Goal: Task Accomplishment & Management: Use online tool/utility

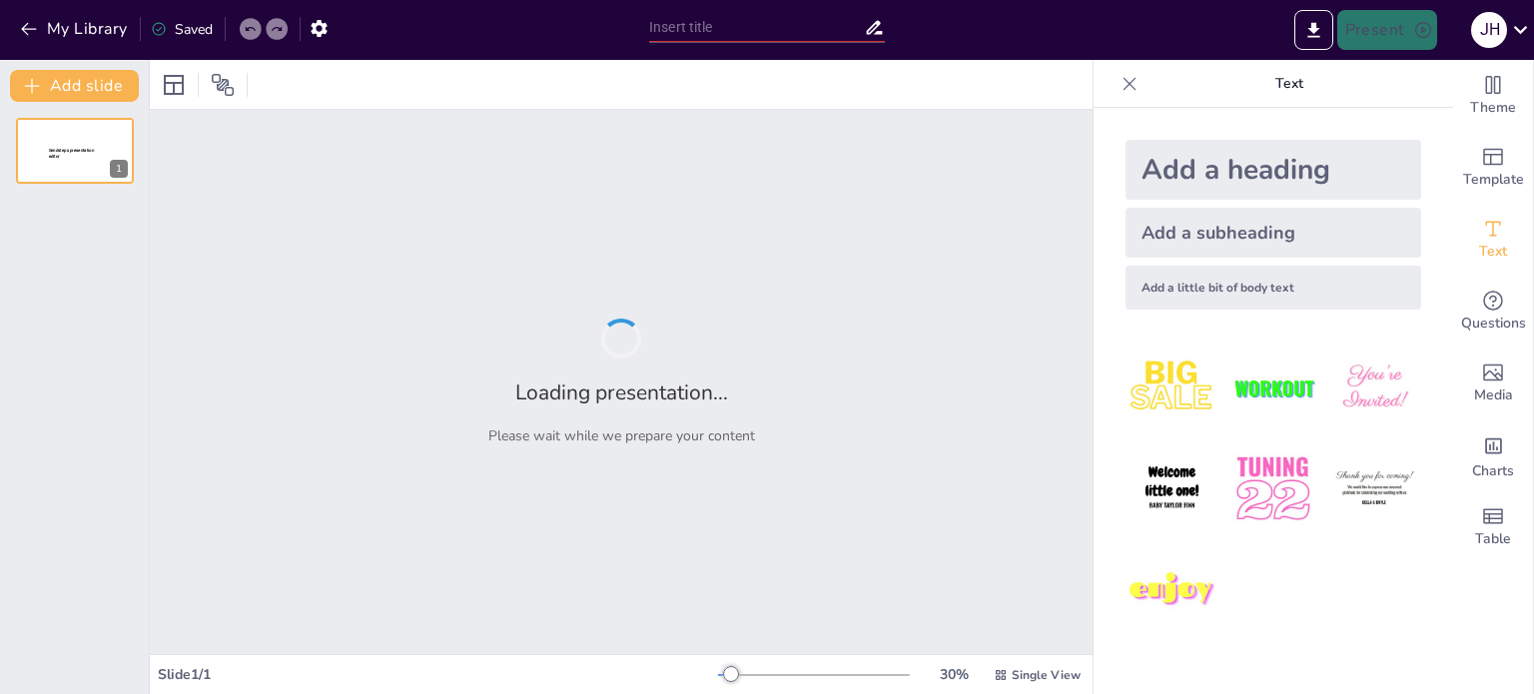
type input "Arte y Tradición: Un Viaje Visual a la Insular Colombiana"
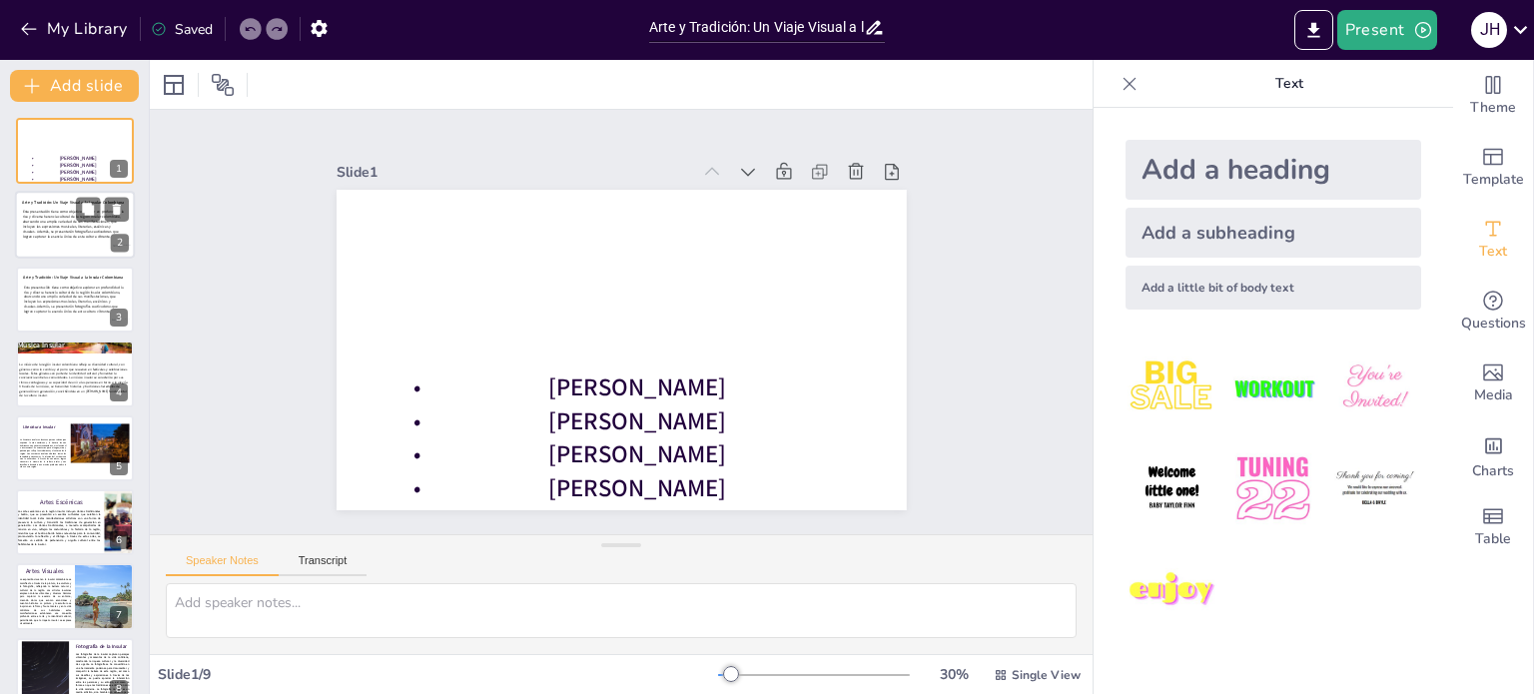
click at [49, 224] on span "Esta presentación tiene como objetivo explorar en profundidad la rica y diversa…" at bounding box center [74, 224] width 102 height 29
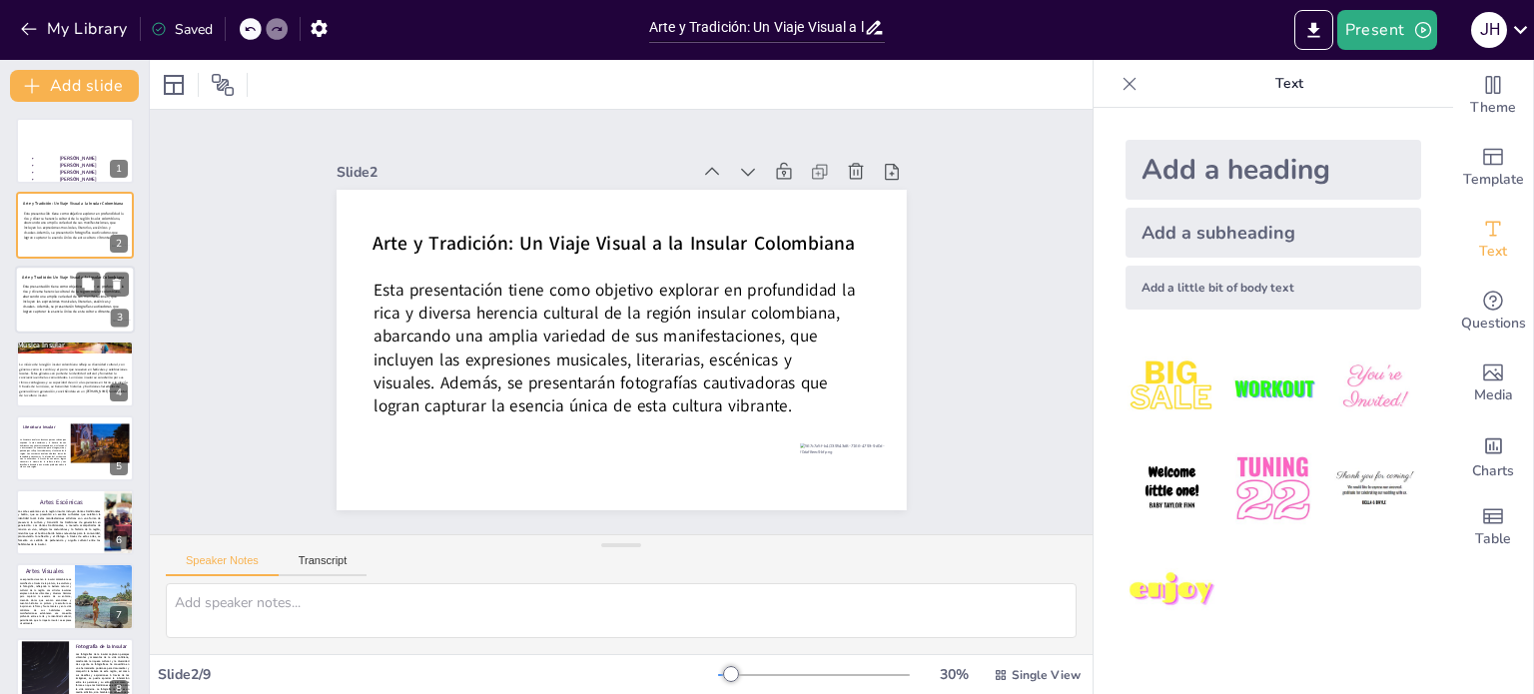
click at [58, 307] on span "Esta presentación tiene como objetivo explorar en profundidad la rica y diversa…" at bounding box center [74, 299] width 102 height 29
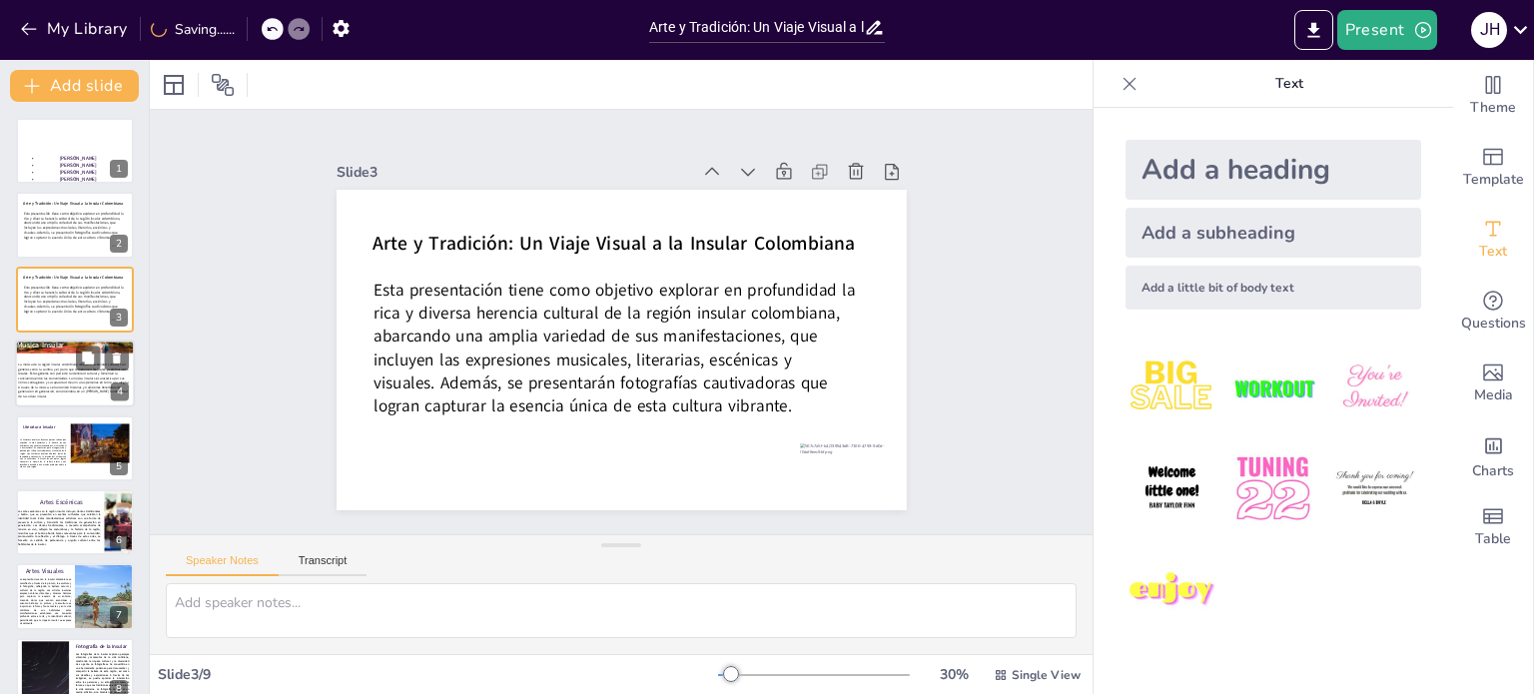
click at [56, 386] on span "La música de la región insular colombiana refleja su diversidad cultural, con g…" at bounding box center [73, 381] width 111 height 36
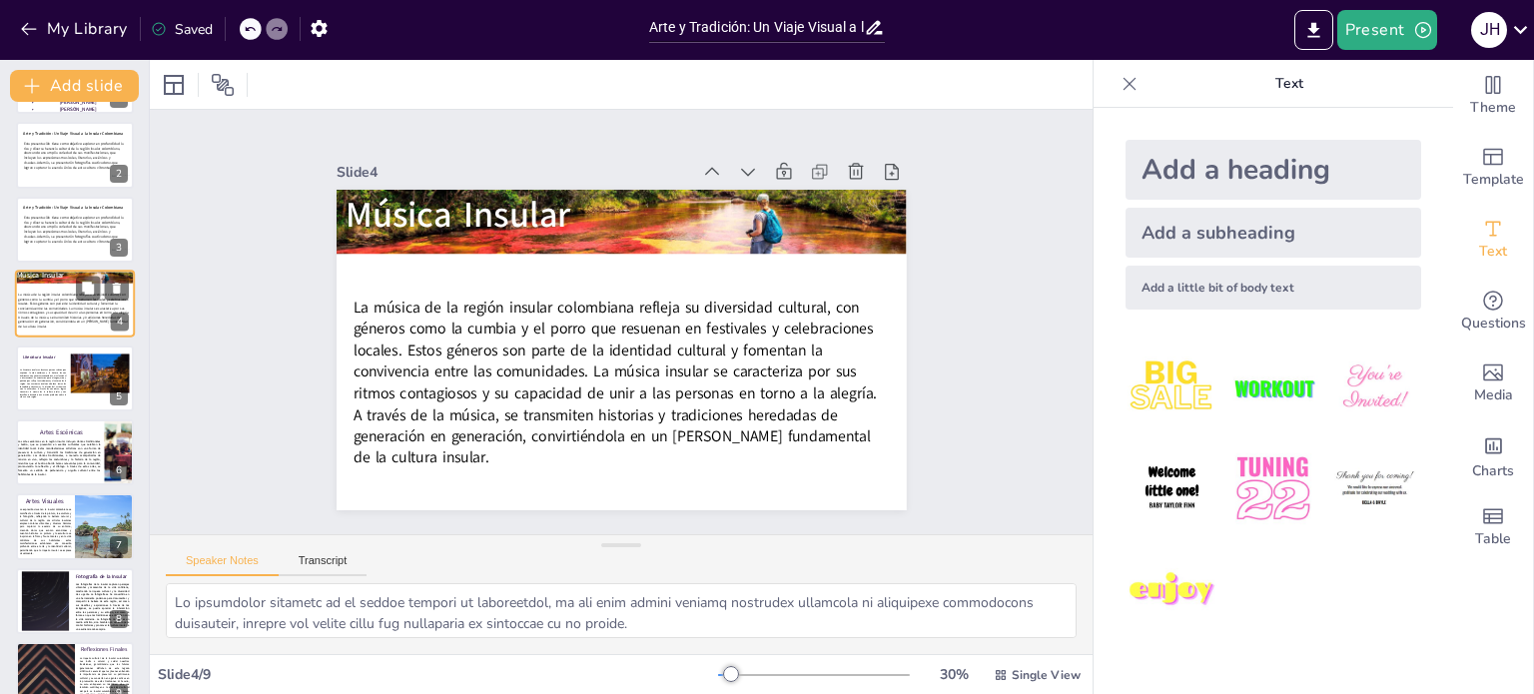
scroll to position [100, 0]
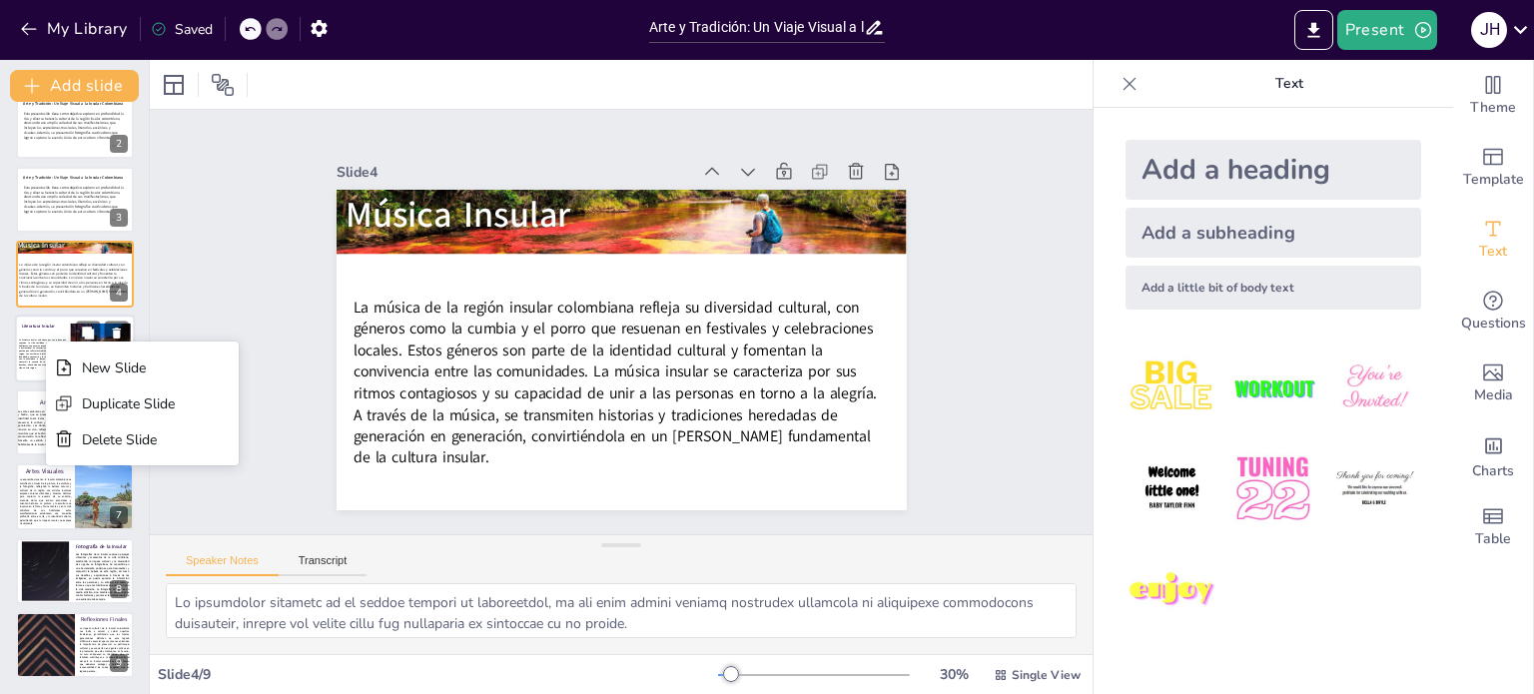
click at [46, 341] on span "La literatura insular se destaca por sus relatos que capturan la vida cotidiana…" at bounding box center [42, 354] width 47 height 30
type textarea "Los relatos de la literatura insular a menudo reflejan la vida cotidiana de sus…"
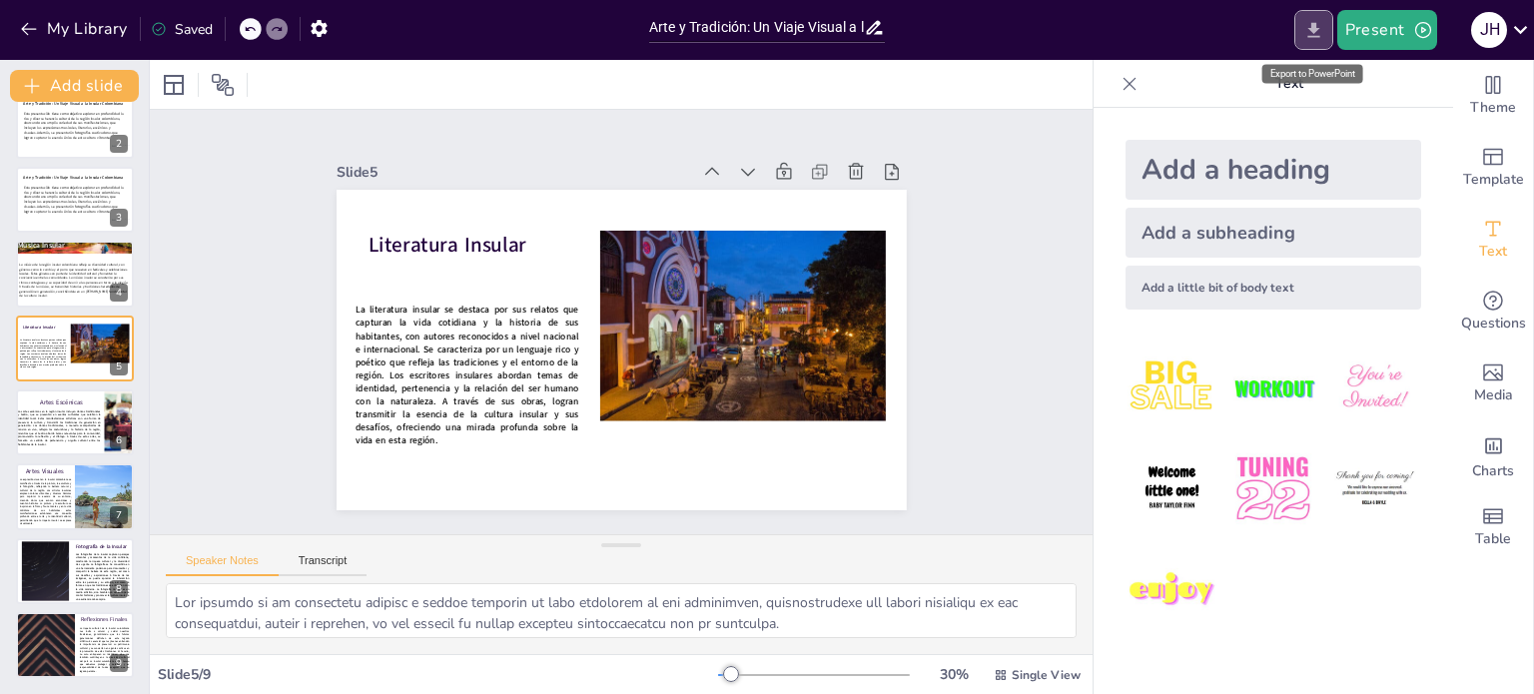
click at [1322, 17] on button "Export to PowerPoint" at bounding box center [1313, 30] width 39 height 40
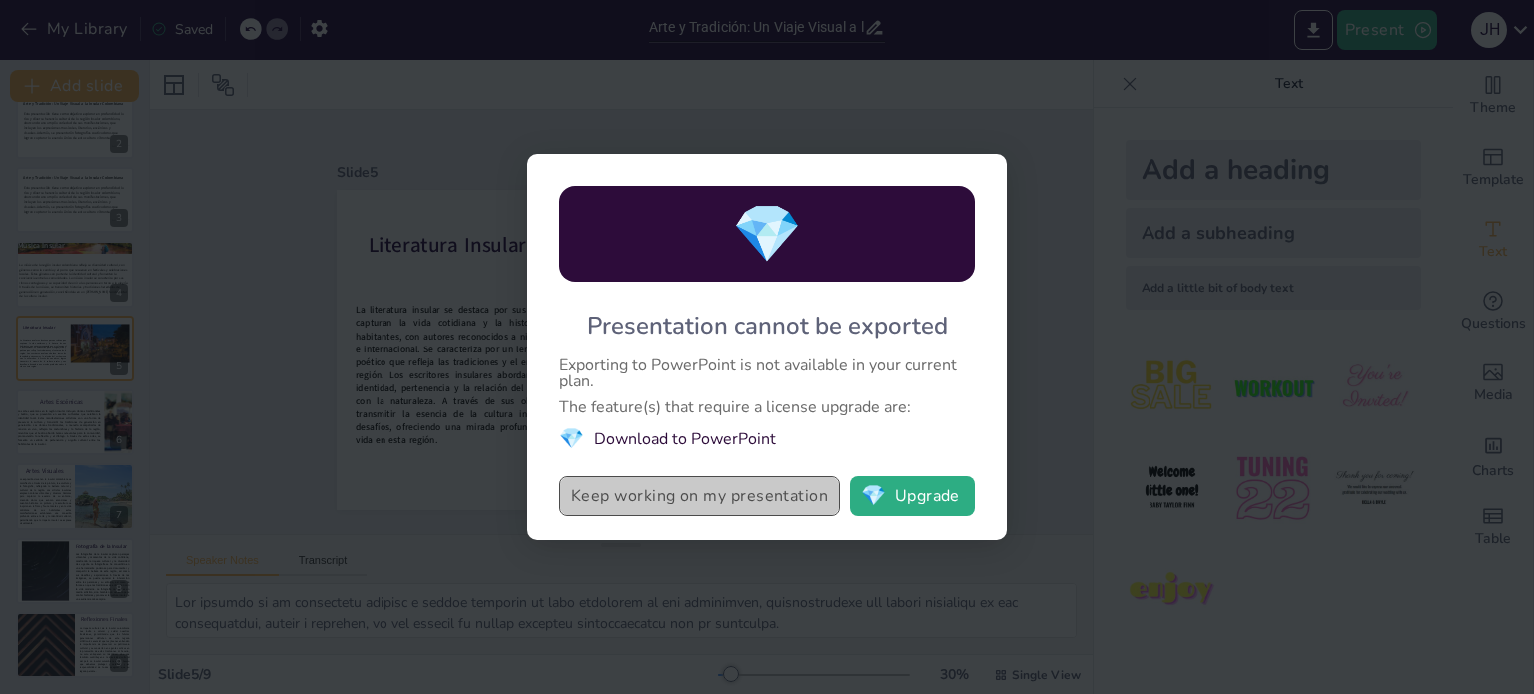
click at [821, 496] on button "Keep working on my presentation" at bounding box center [699, 496] width 281 height 40
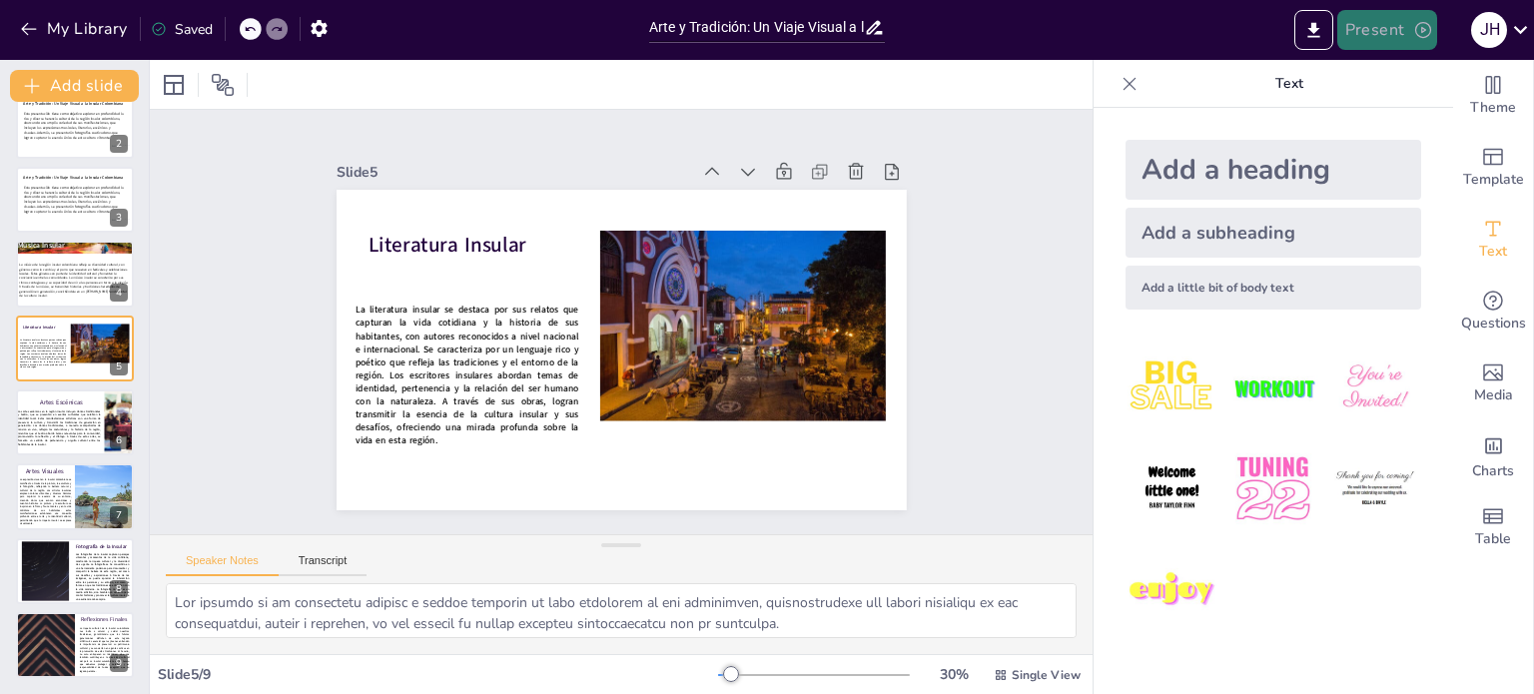
click at [1353, 32] on button "Present" at bounding box center [1387, 30] width 100 height 40
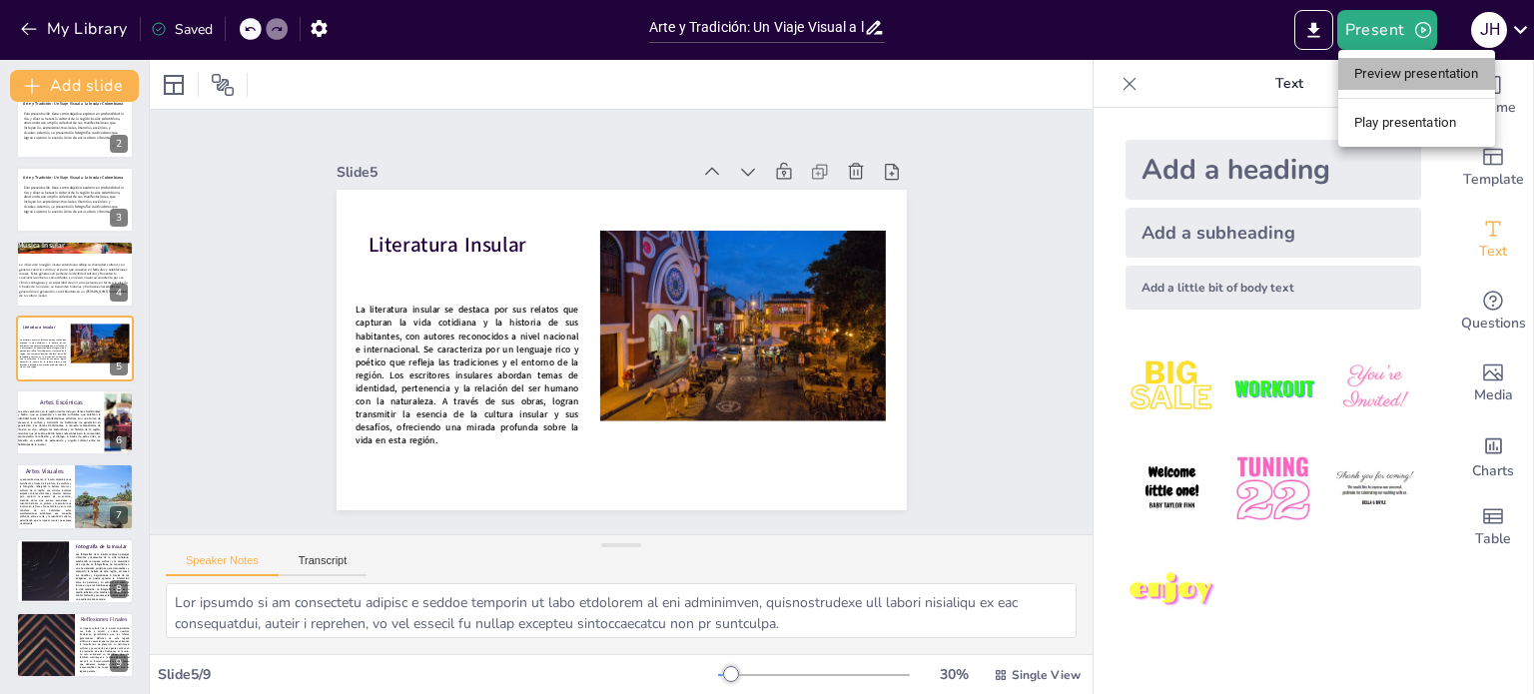
click at [1378, 78] on li "Preview presentation" at bounding box center [1416, 74] width 157 height 32
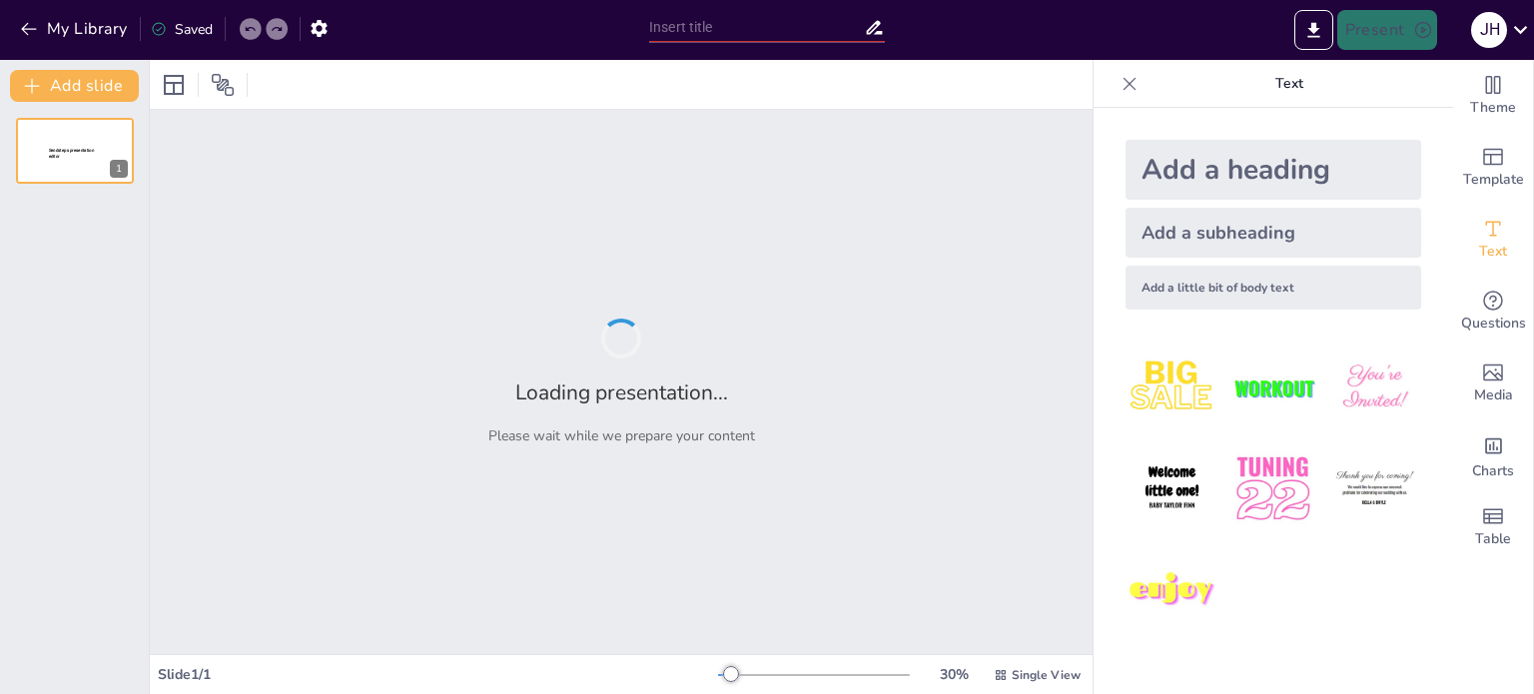
type input "Arte y Tradición: Un Viaje Visual a la Insular Colombiana"
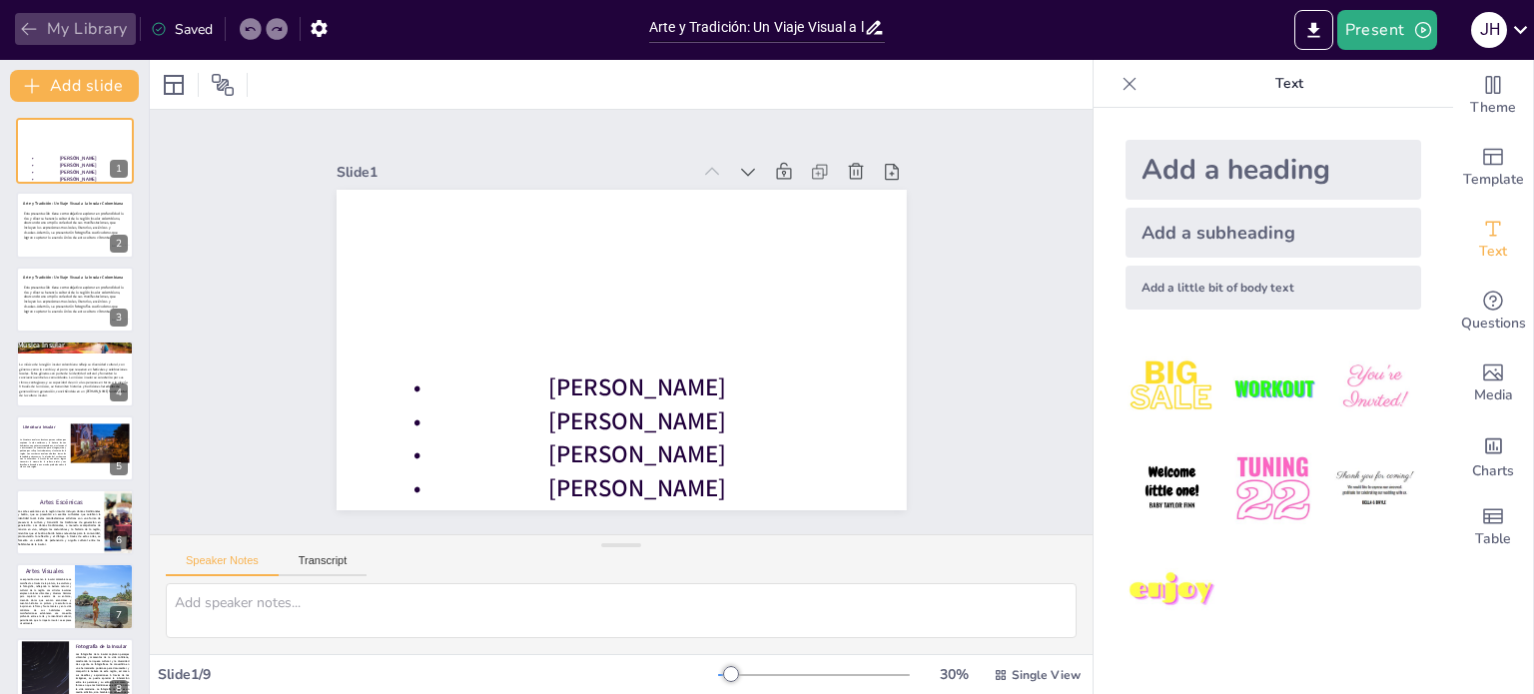
click at [115, 31] on button "My Library" at bounding box center [75, 29] width 121 height 32
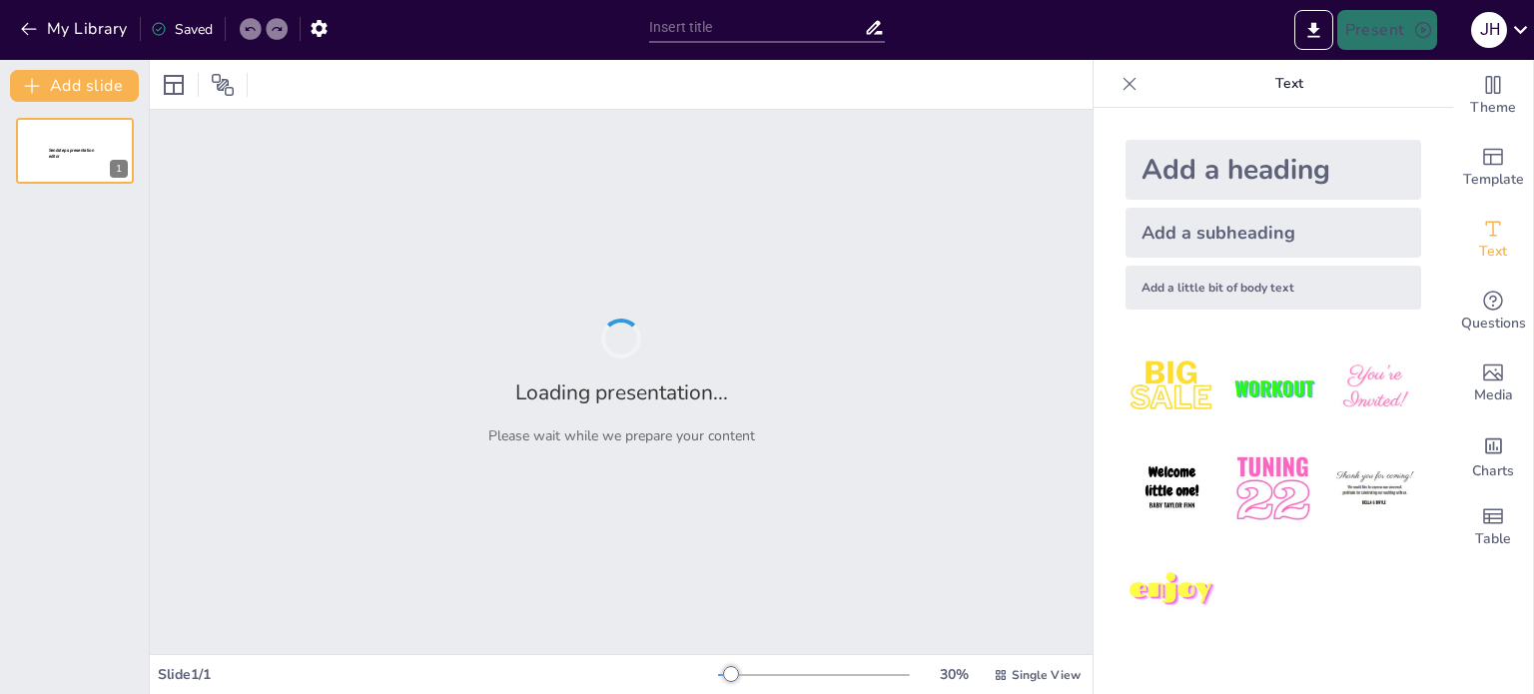
type input "Arte y Tradición: Un Viaje Visual a la Insular Colombiana"
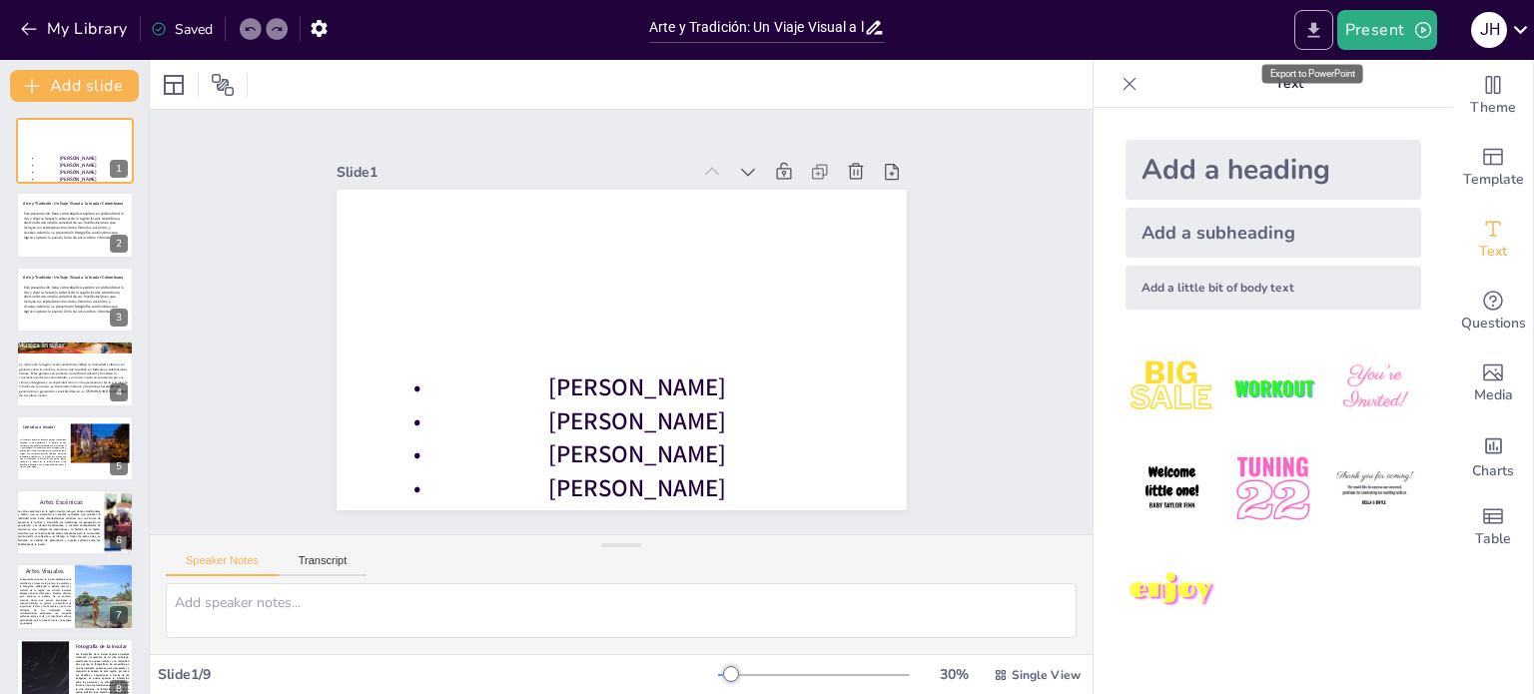
click at [1324, 38] on icon "Export to PowerPoint" at bounding box center [1313, 30] width 21 height 21
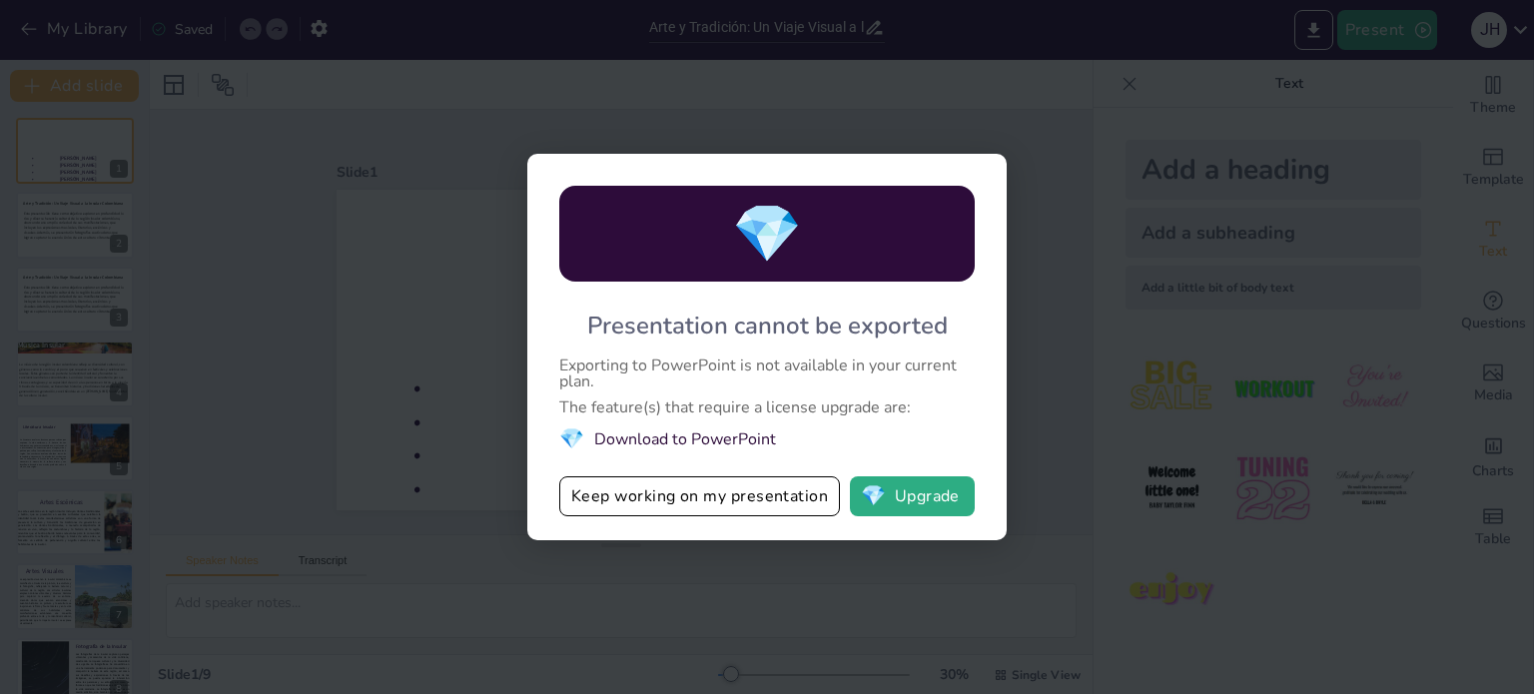
click at [1230, 99] on div "💎 Presentation cannot be exported Exporting to PowerPoint is not available in y…" at bounding box center [767, 347] width 1534 height 694
drag, startPoint x: 684, startPoint y: 503, endPoint x: 723, endPoint y: 456, distance: 61.0
click at [687, 496] on button "Keep working on my presentation" at bounding box center [699, 496] width 281 height 40
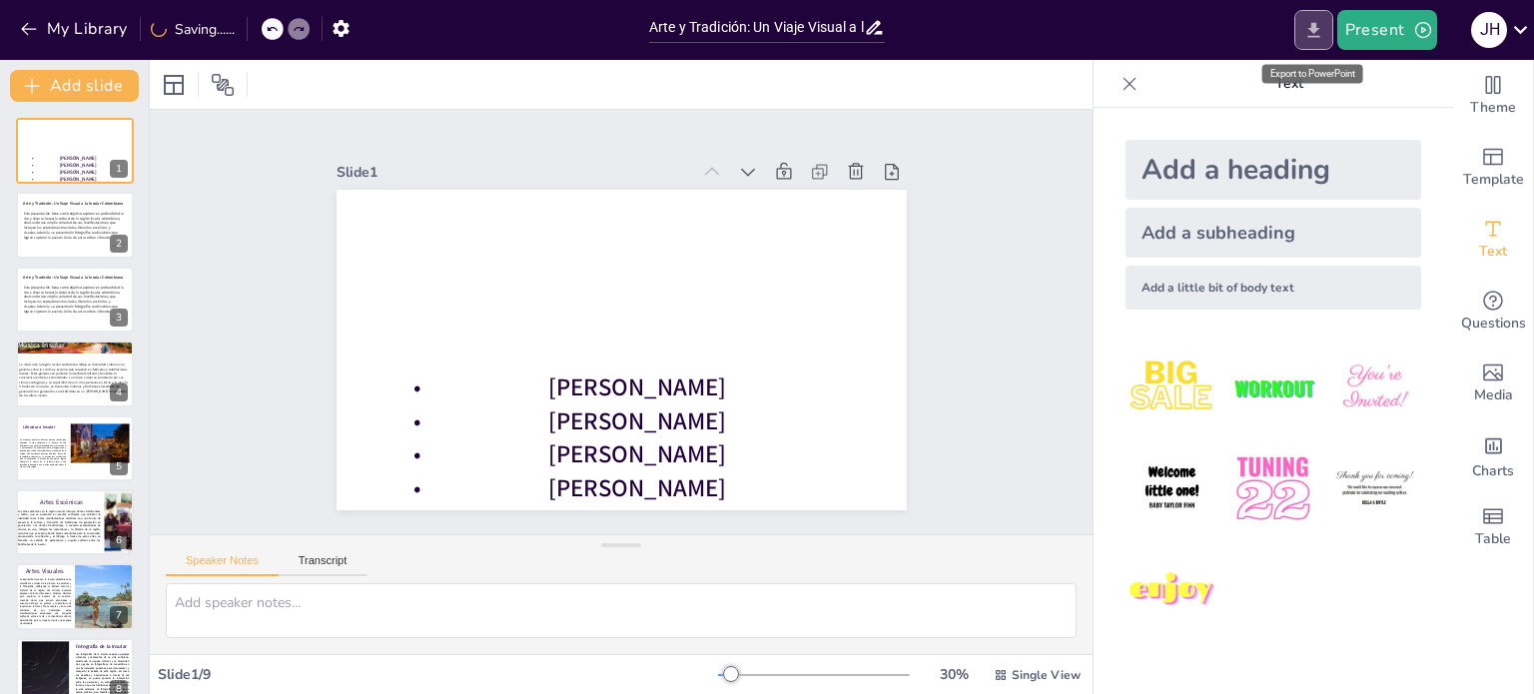
click at [1299, 30] on button "Export to PowerPoint" at bounding box center [1313, 30] width 39 height 40
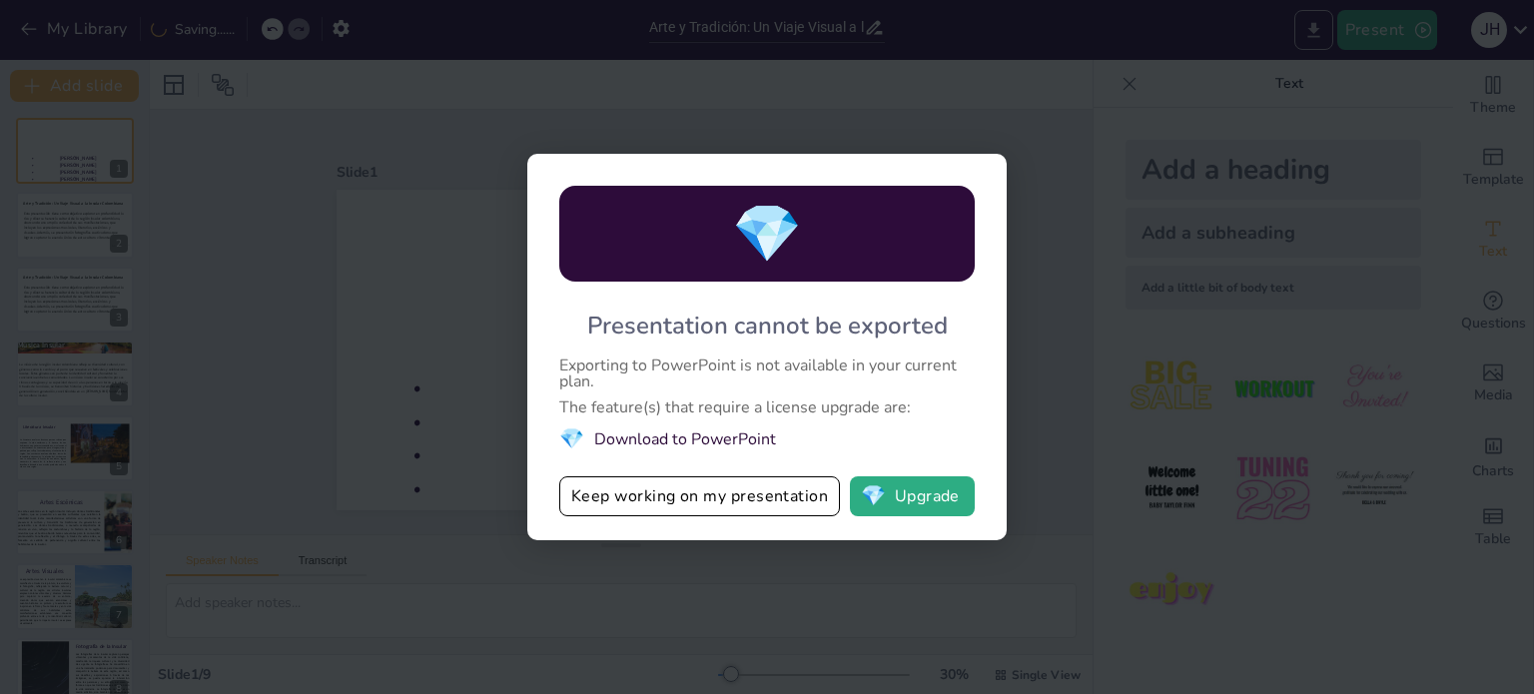
click at [1322, 19] on div "💎 Presentation cannot be exported Exporting to PowerPoint is not available in y…" at bounding box center [767, 347] width 1534 height 694
click at [874, 513] on button "💎 Upgrade" at bounding box center [912, 496] width 125 height 40
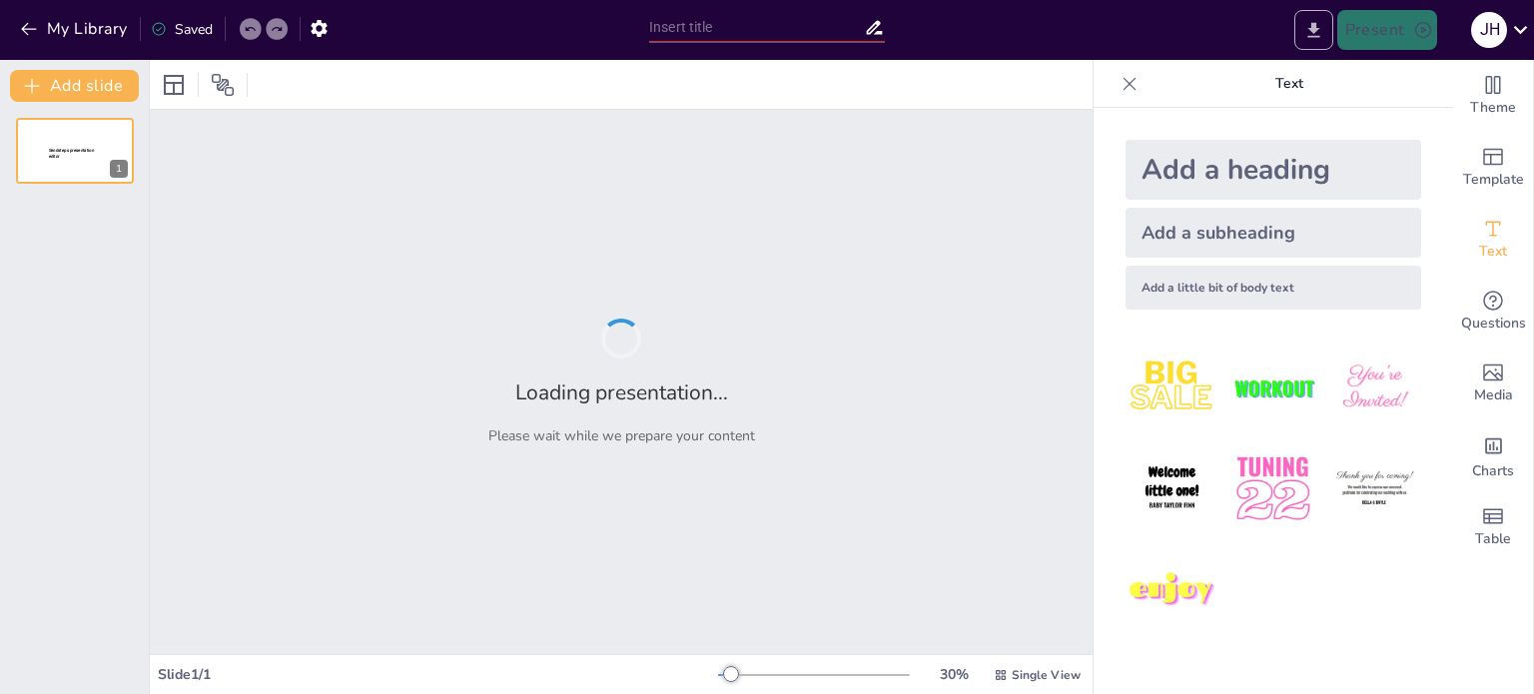
type input "Cultura Insular: Un Encuentro de Artes Musicales, Literarias y Visuales"
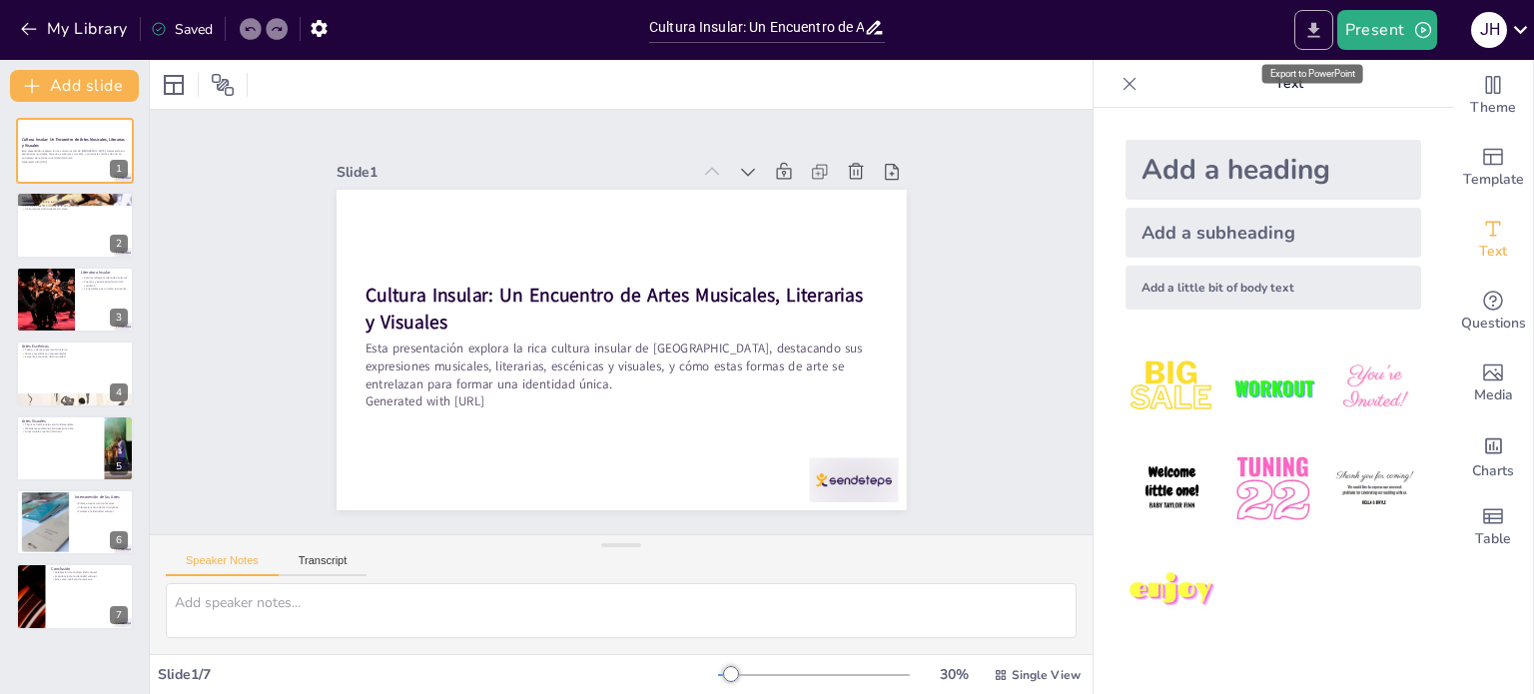
click at [1324, 39] on icon "Export to PowerPoint" at bounding box center [1313, 30] width 21 height 21
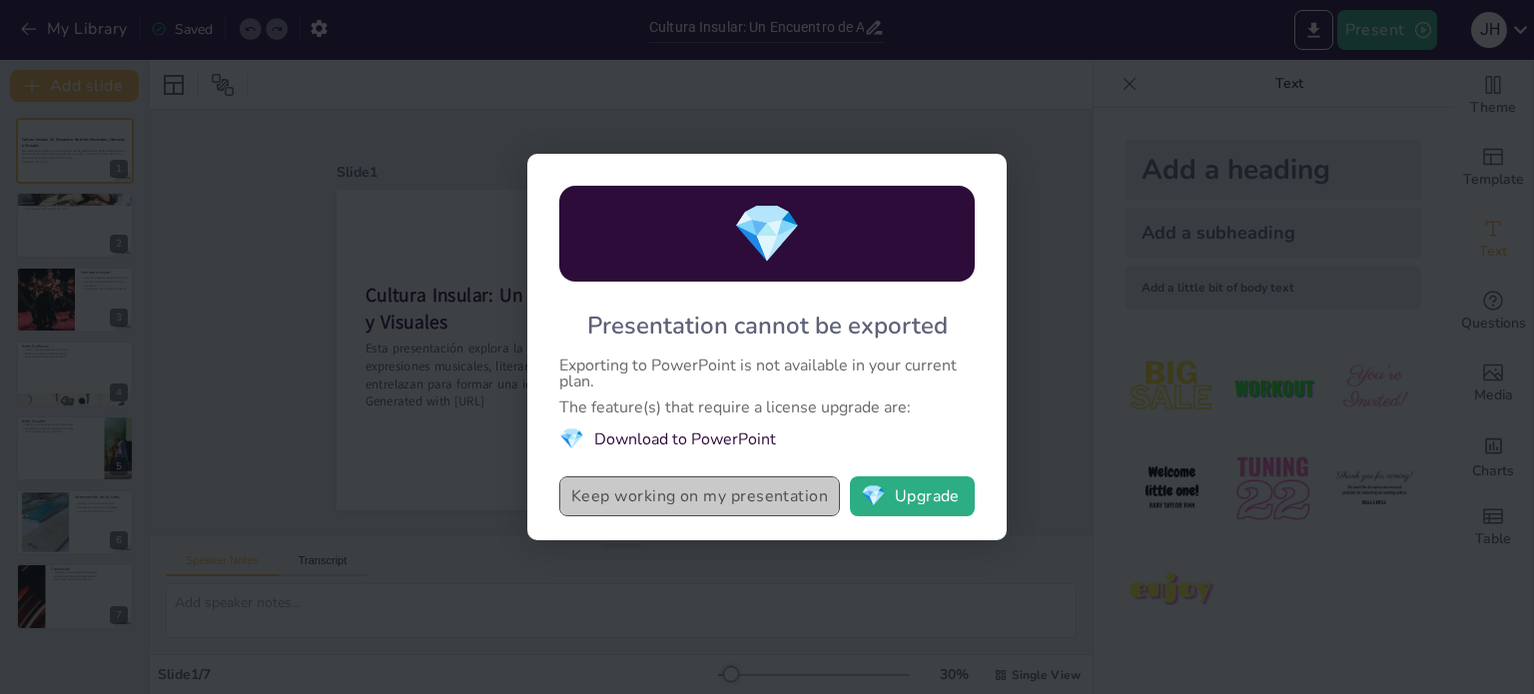
click at [691, 506] on button "Keep working on my presentation" at bounding box center [699, 496] width 281 height 40
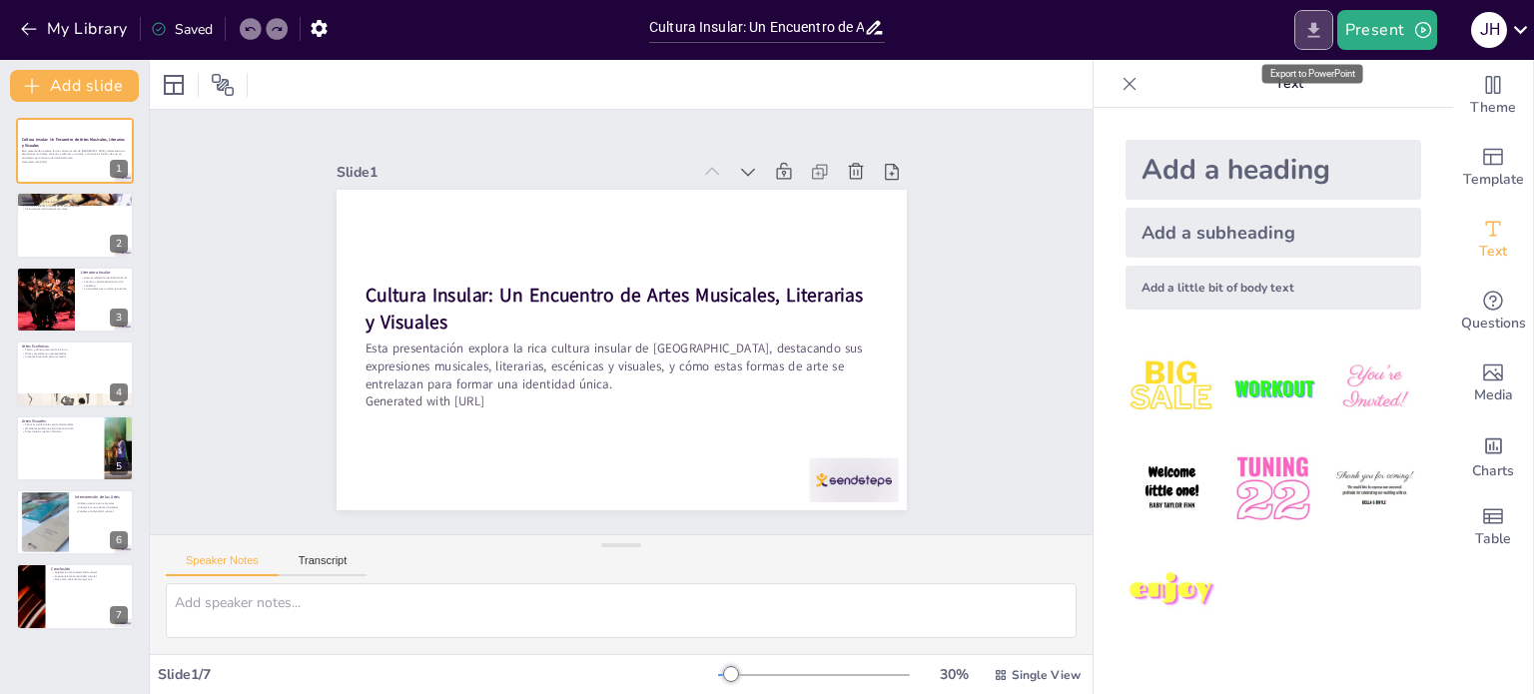
click at [1303, 26] on button "Export to PowerPoint" at bounding box center [1313, 30] width 39 height 40
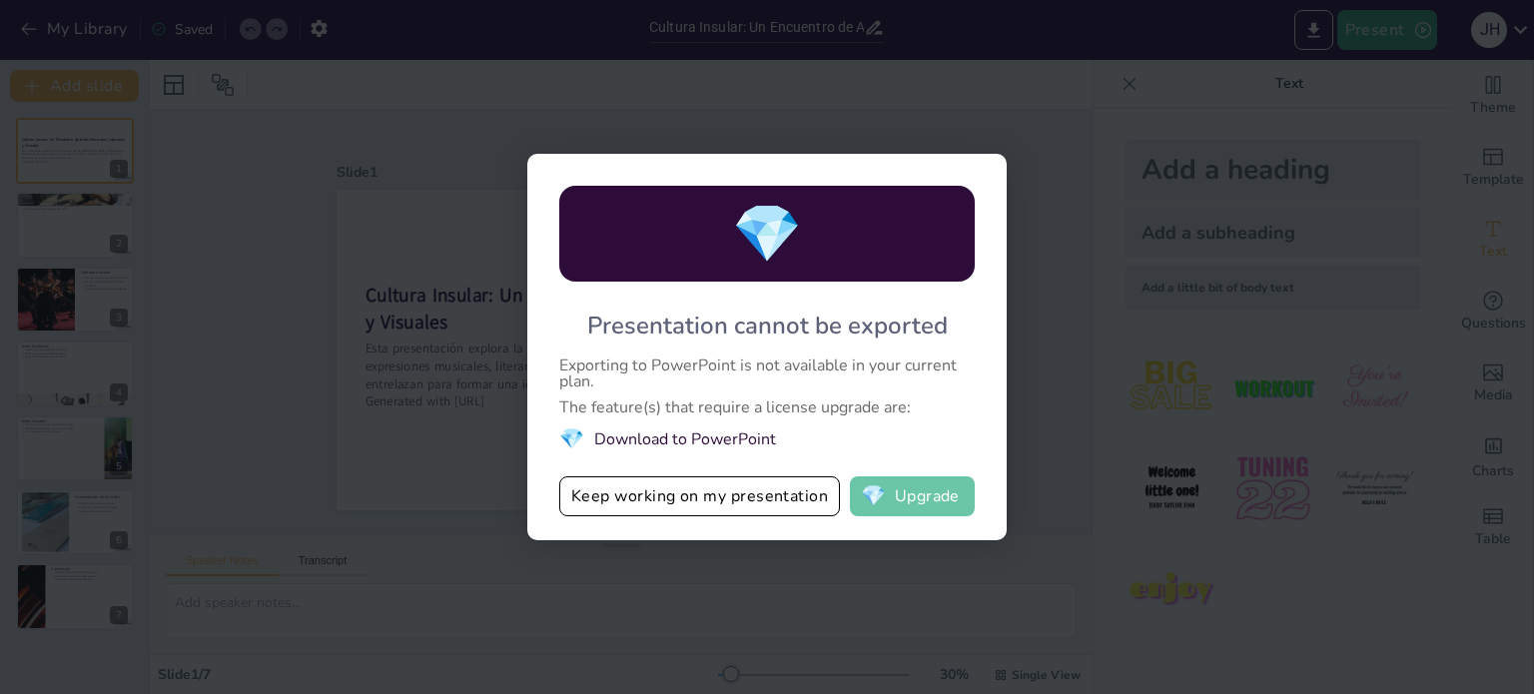
click at [922, 494] on button "💎 Upgrade" at bounding box center [912, 496] width 125 height 40
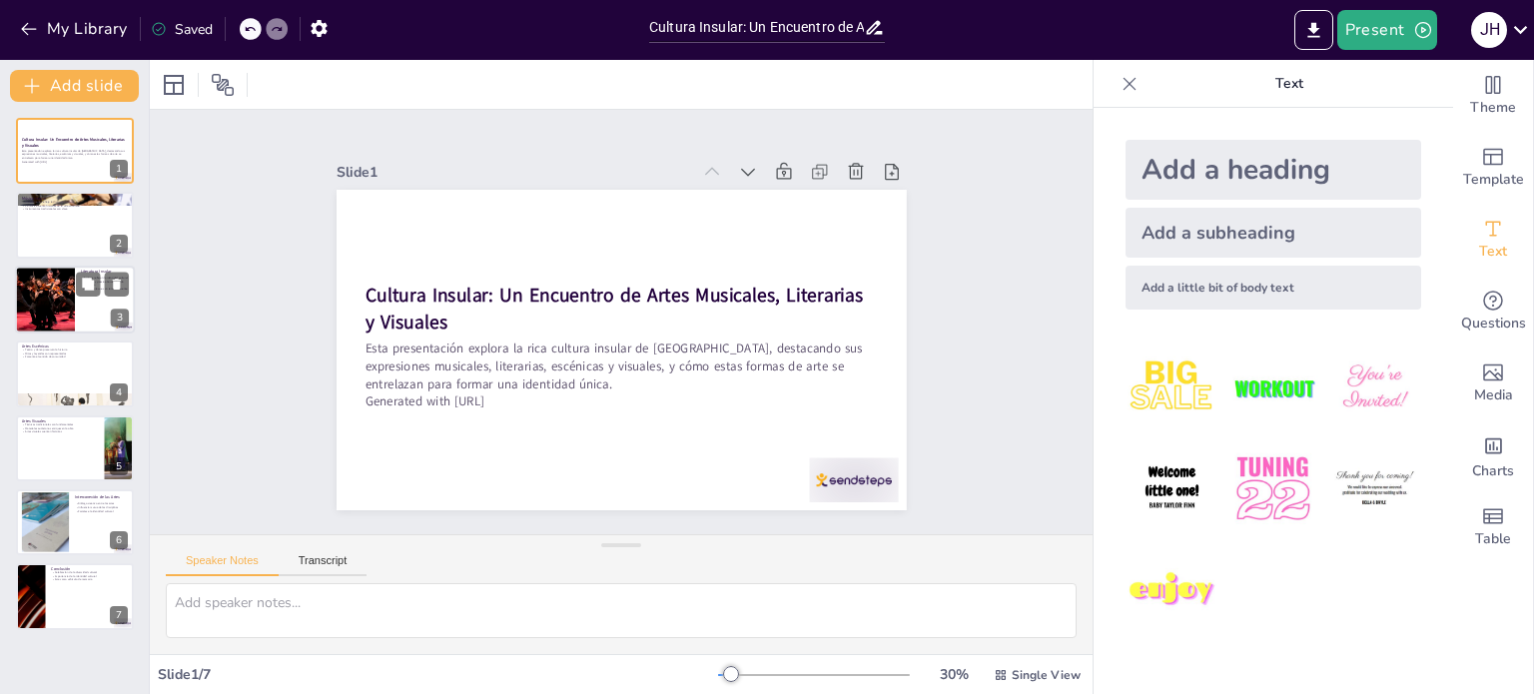
click at [32, 311] on div at bounding box center [45, 300] width 120 height 68
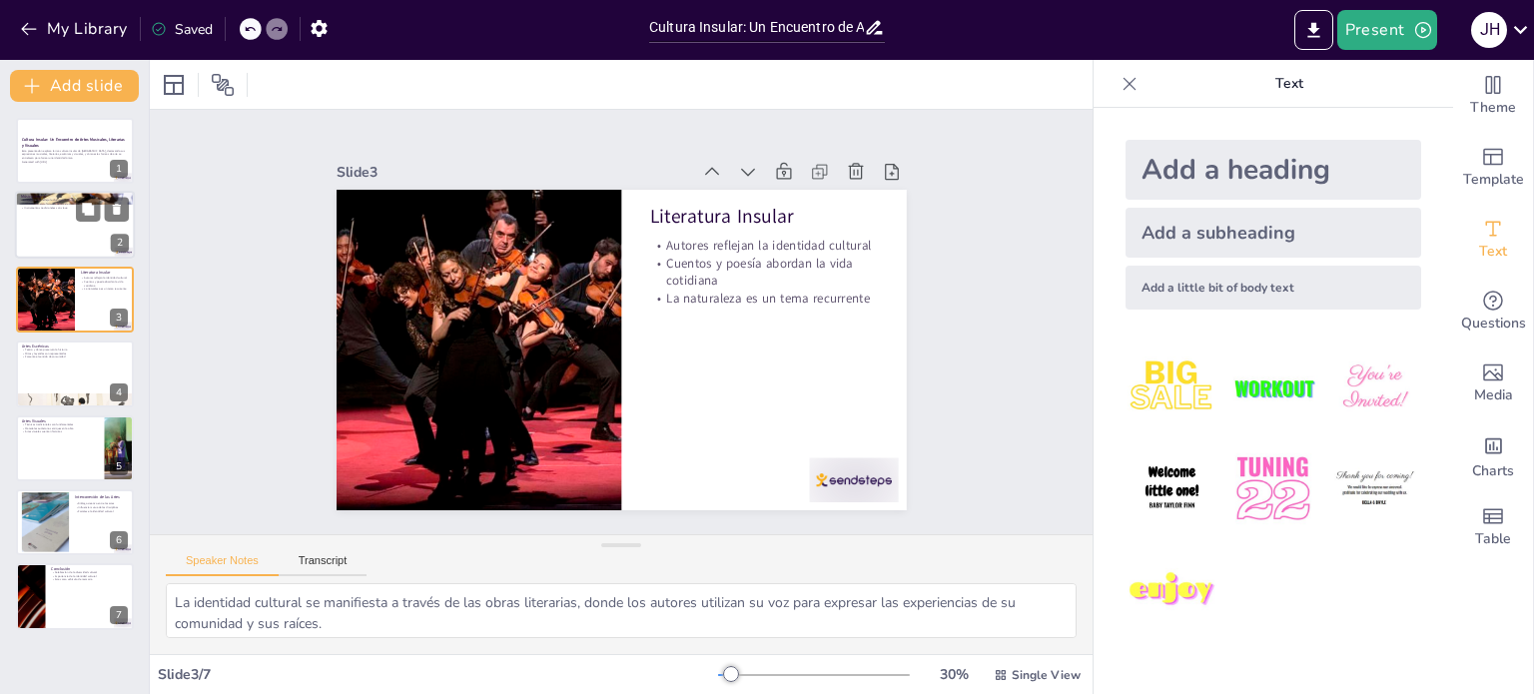
click at [34, 207] on p "Instrumentos tradicionales son clave" at bounding box center [75, 209] width 108 height 4
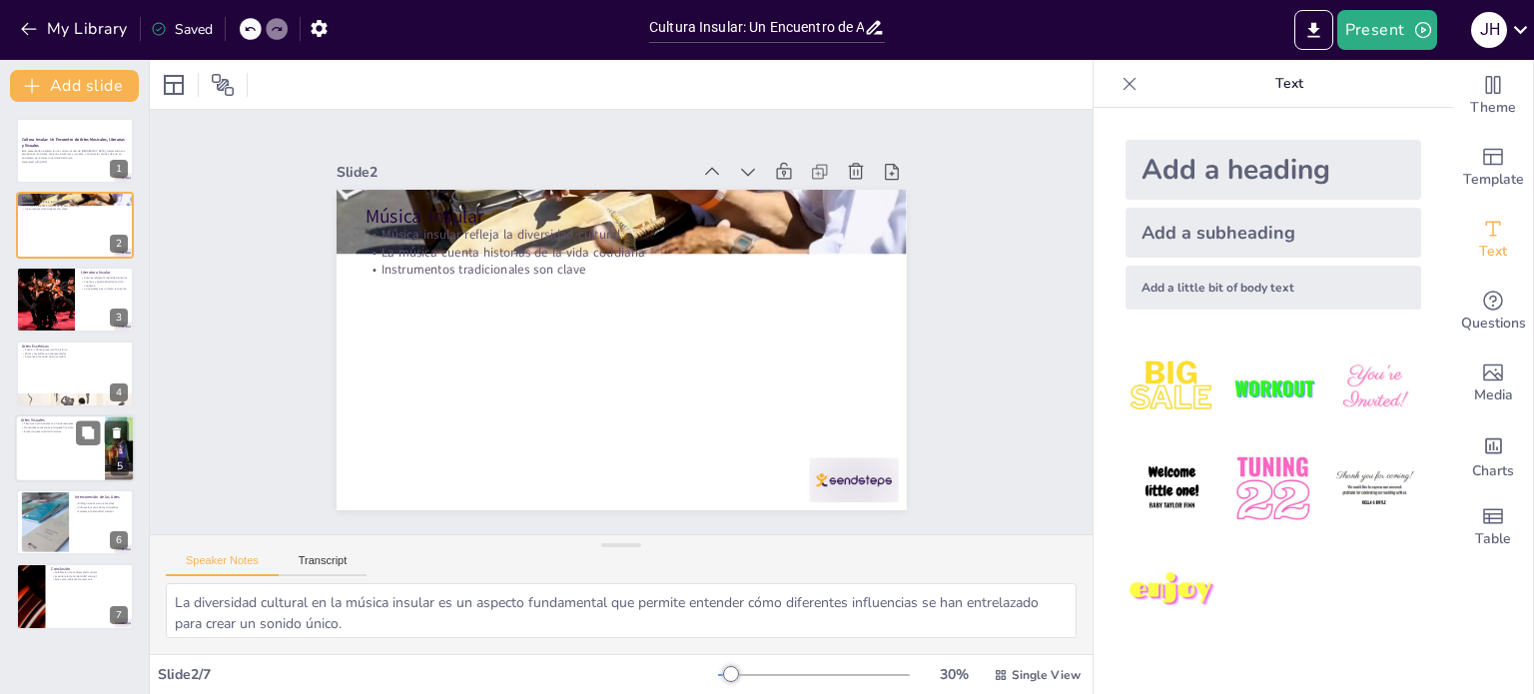
click at [56, 430] on p "Artes visuales cuentan historias" at bounding box center [60, 431] width 78 height 4
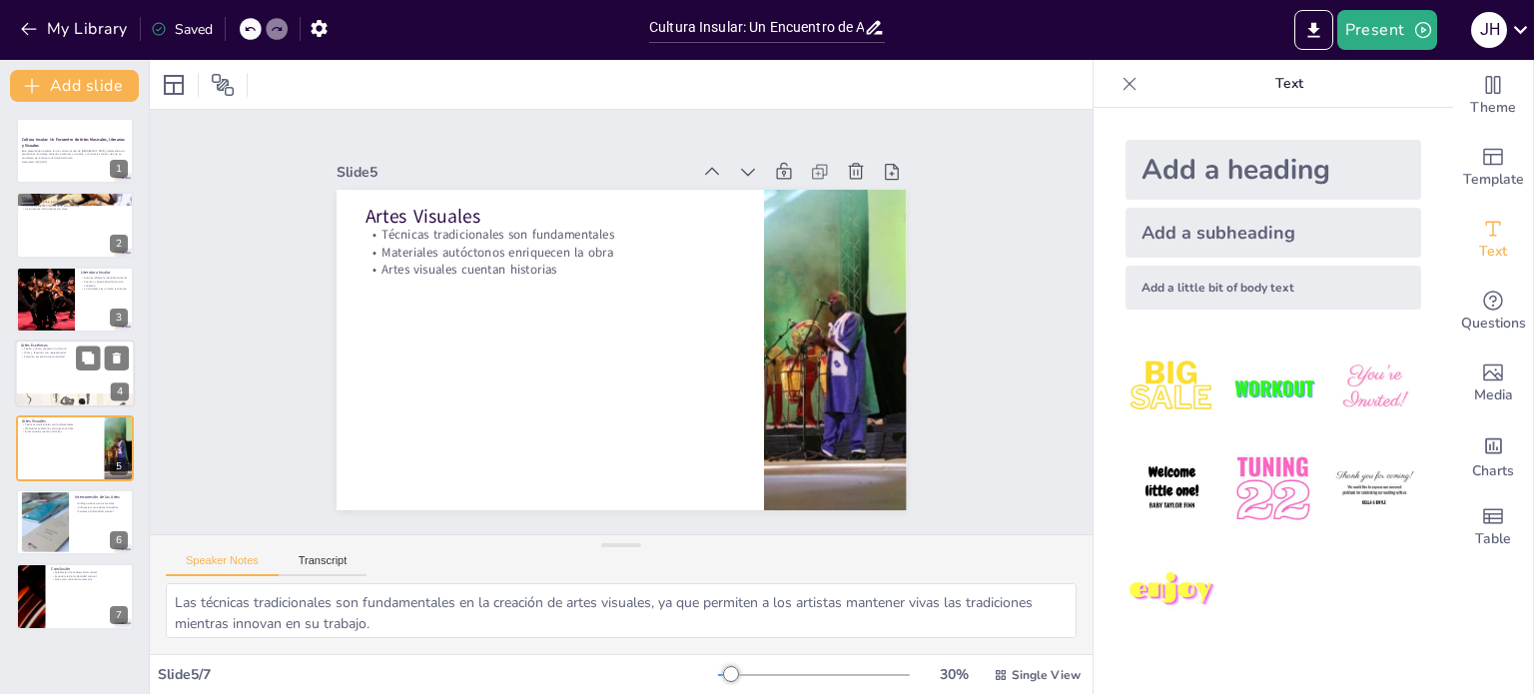
click at [60, 361] on div at bounding box center [75, 374] width 120 height 68
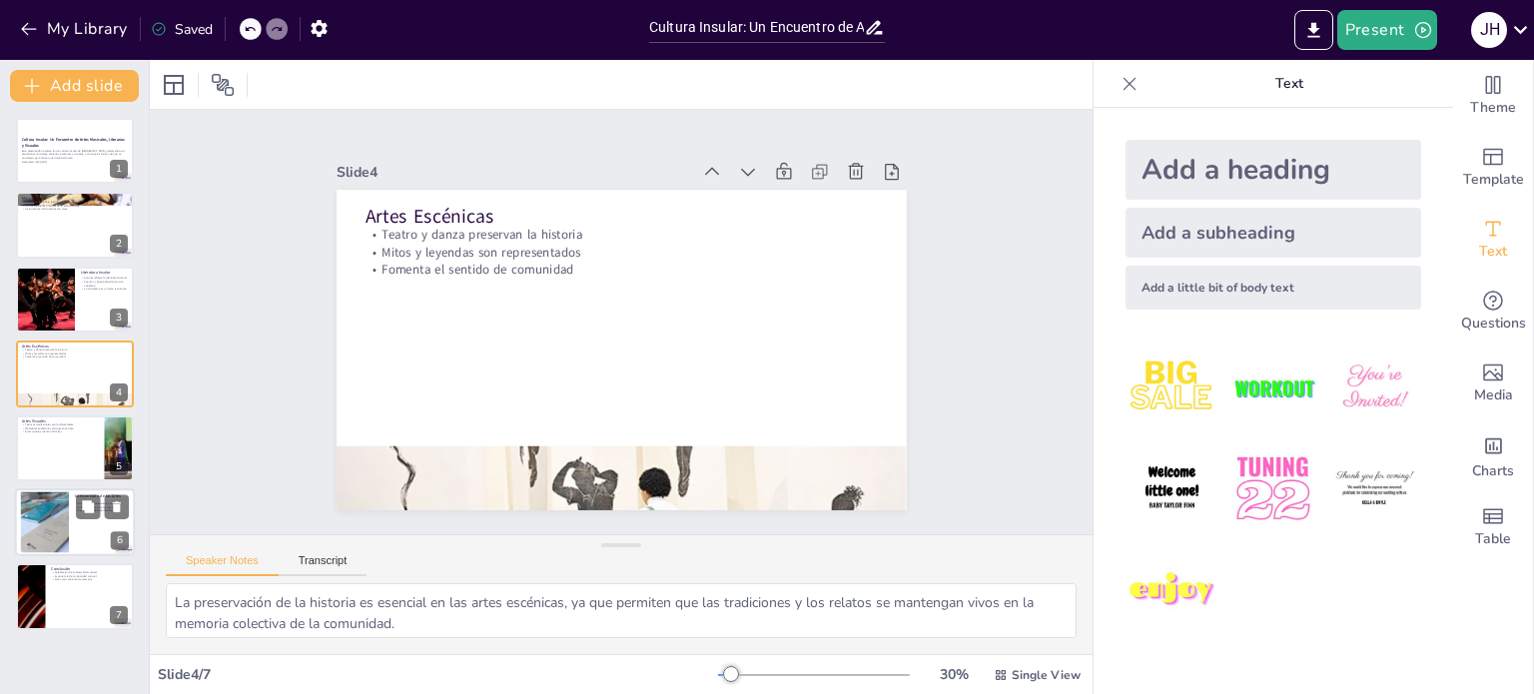
click at [61, 541] on div at bounding box center [45, 522] width 108 height 61
type textarea "El diálogo creativo entre las artes permite una exploración más profunda de las…"
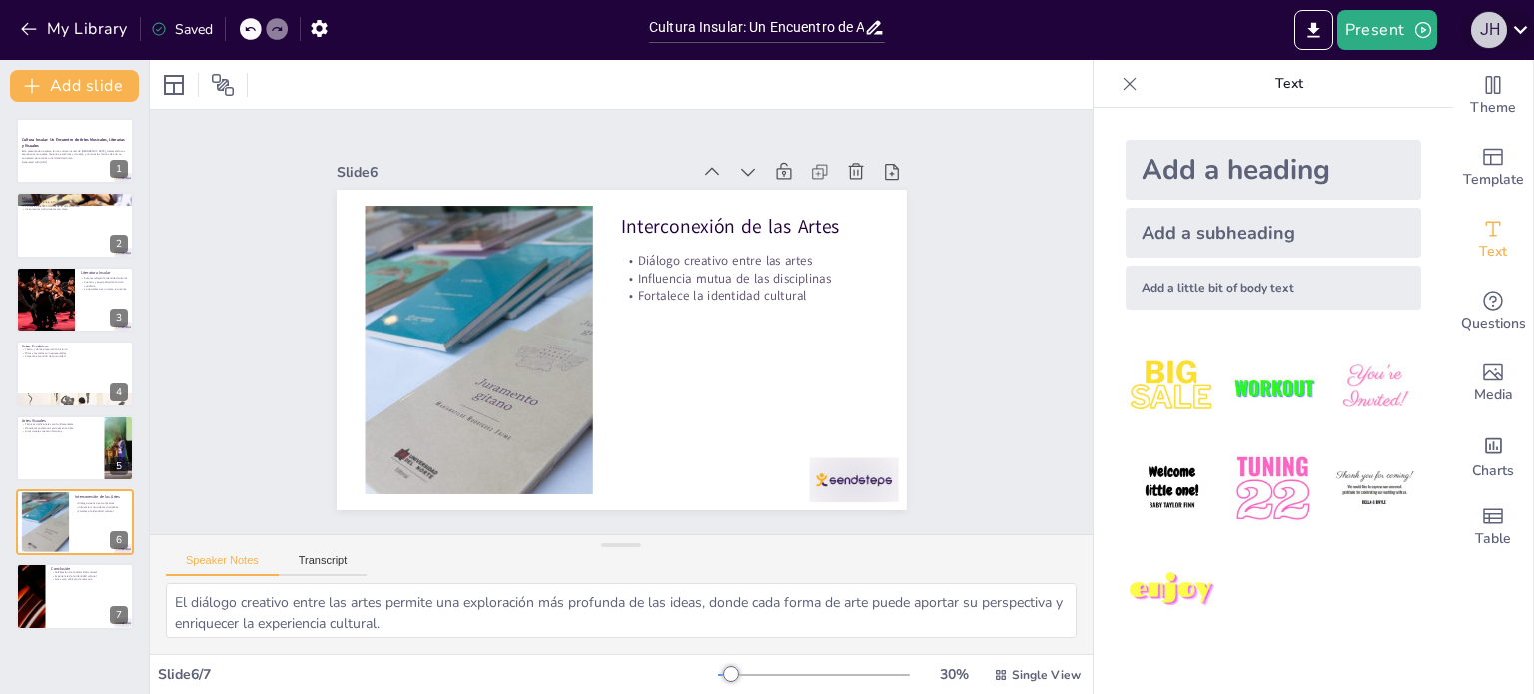
click at [1502, 35] on div "J H" at bounding box center [1489, 30] width 36 height 36
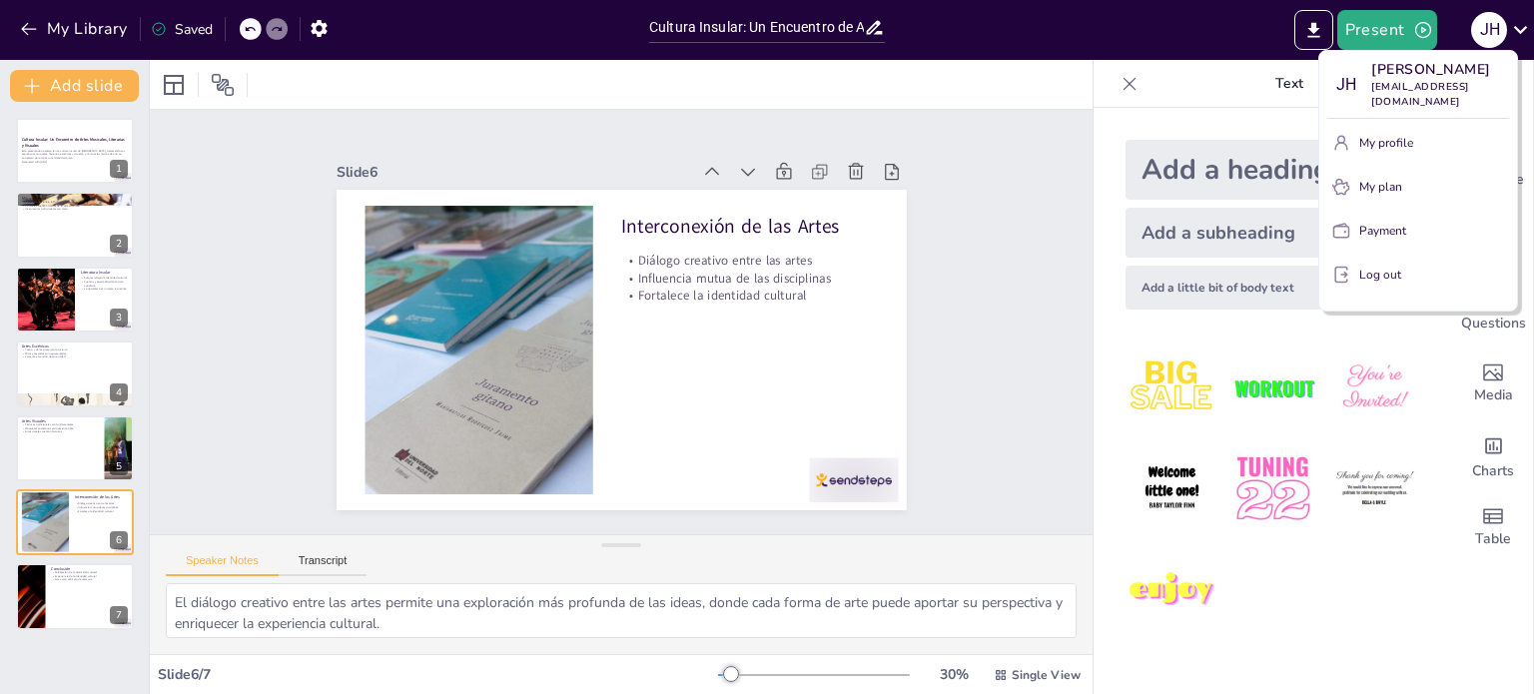
click at [1378, 279] on p "Log out" at bounding box center [1380, 275] width 42 height 18
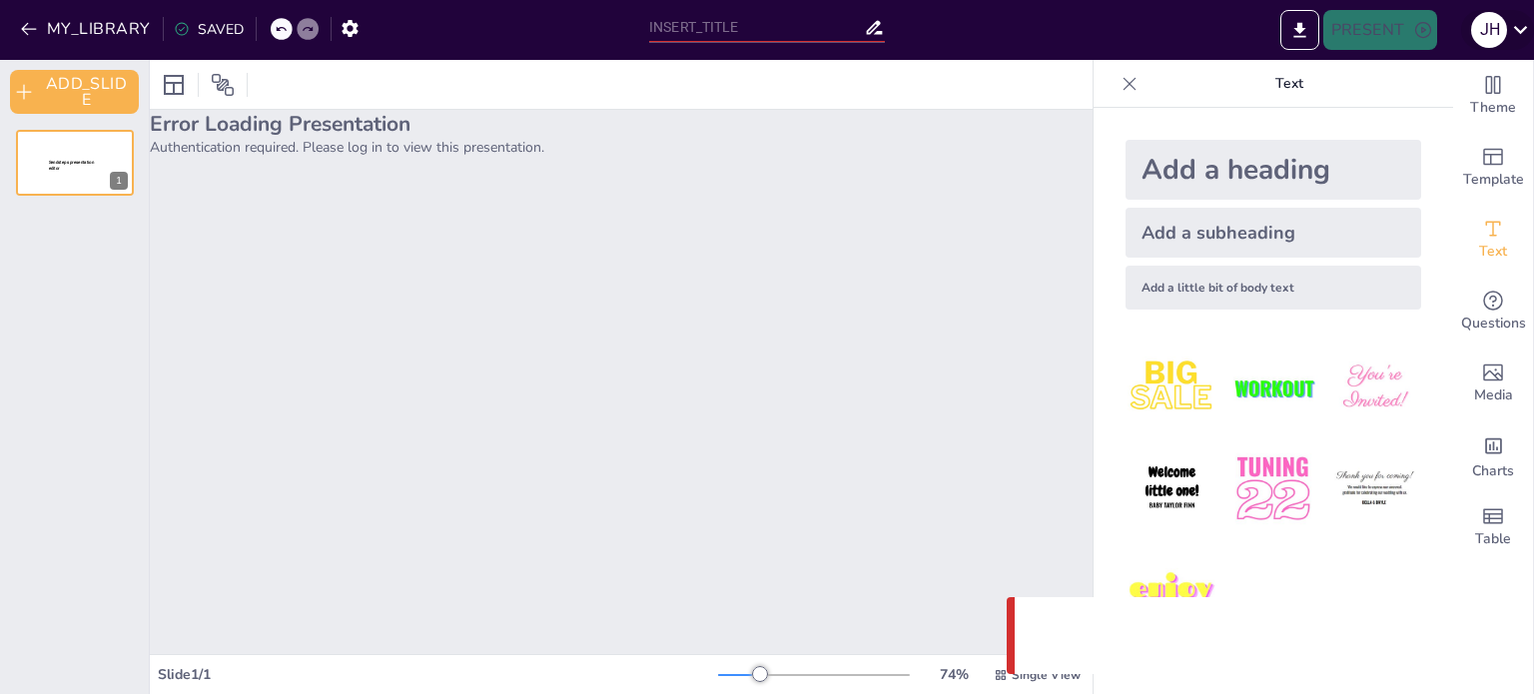
click at [1509, 27] on icon at bounding box center [1520, 29] width 27 height 27
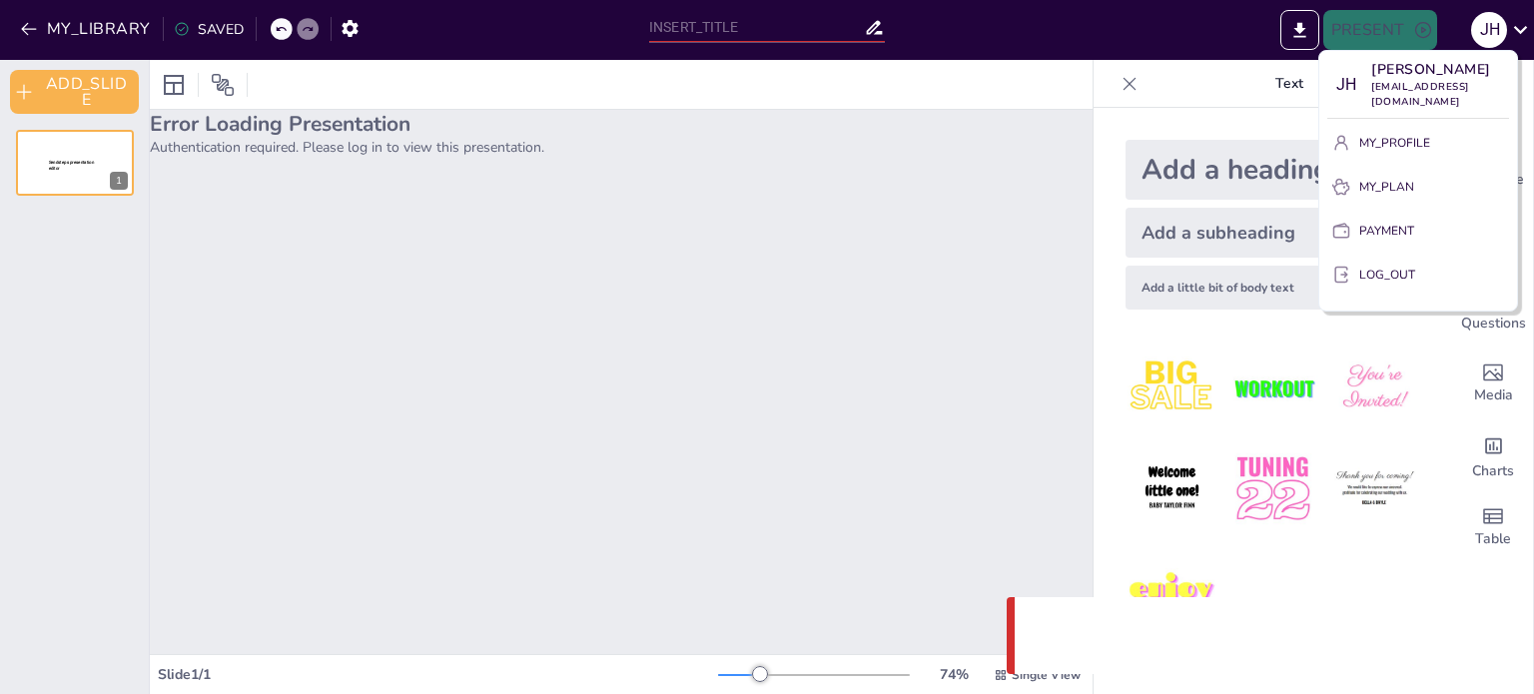
click at [1394, 275] on p "LOG_OUT" at bounding box center [1387, 275] width 56 height 18
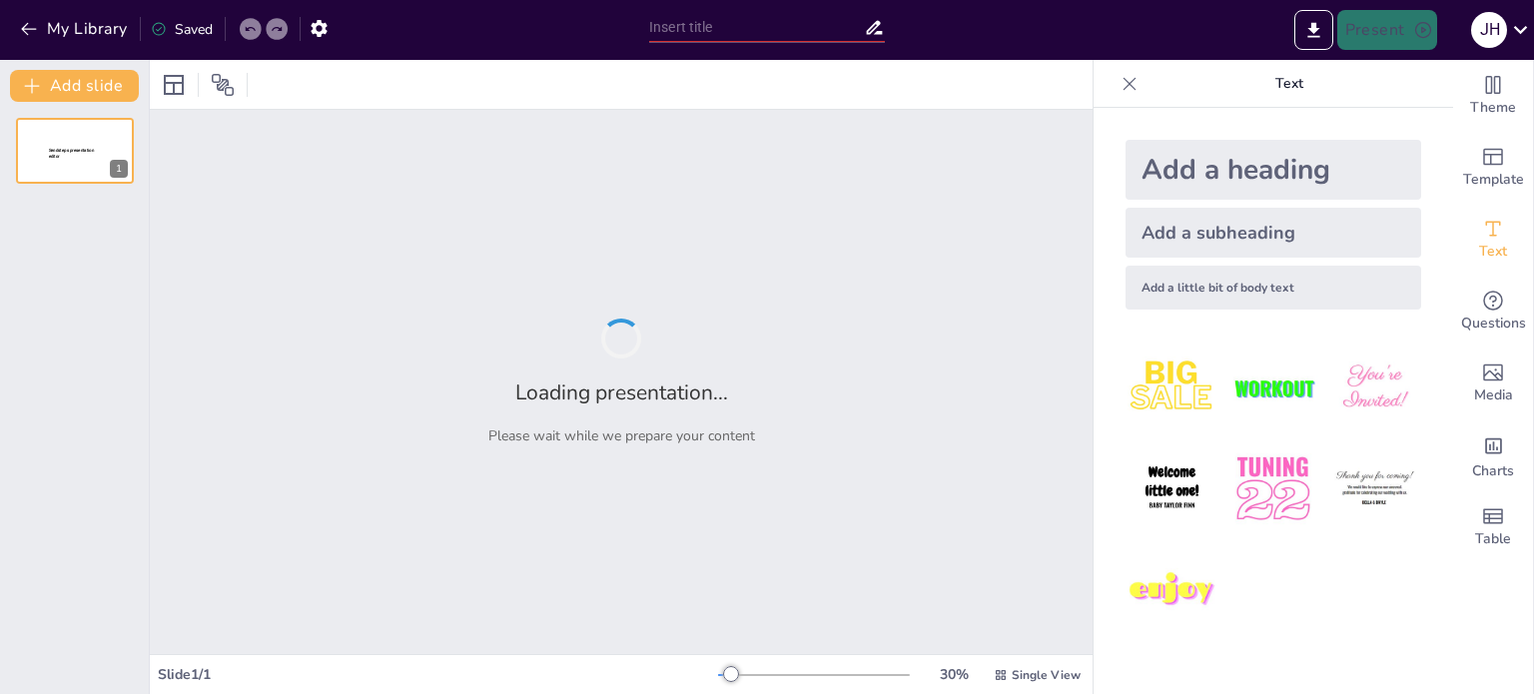
type input "Cultura Insular: Un Encuentro entre Música, Literatura y Artes Visuales"
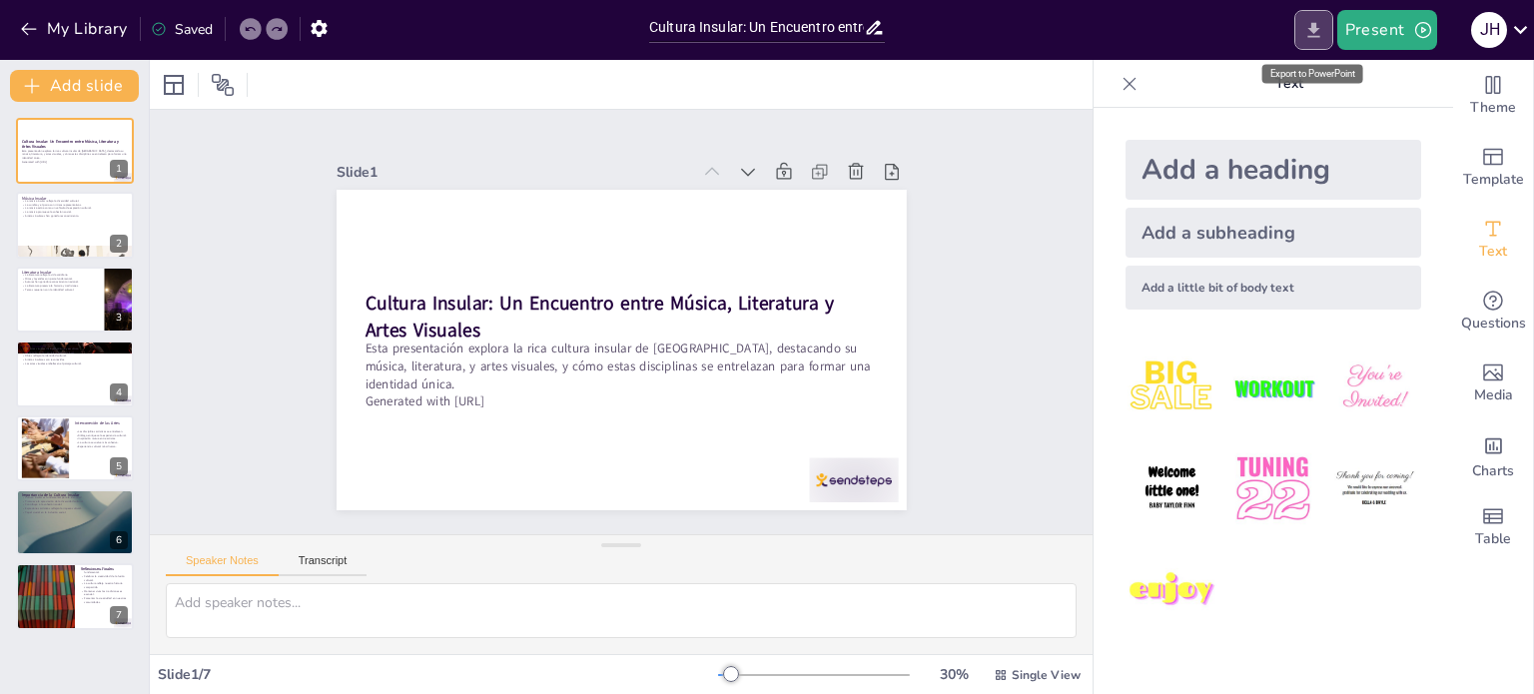
click at [1321, 29] on icon "Export to PowerPoint" at bounding box center [1313, 30] width 21 height 21
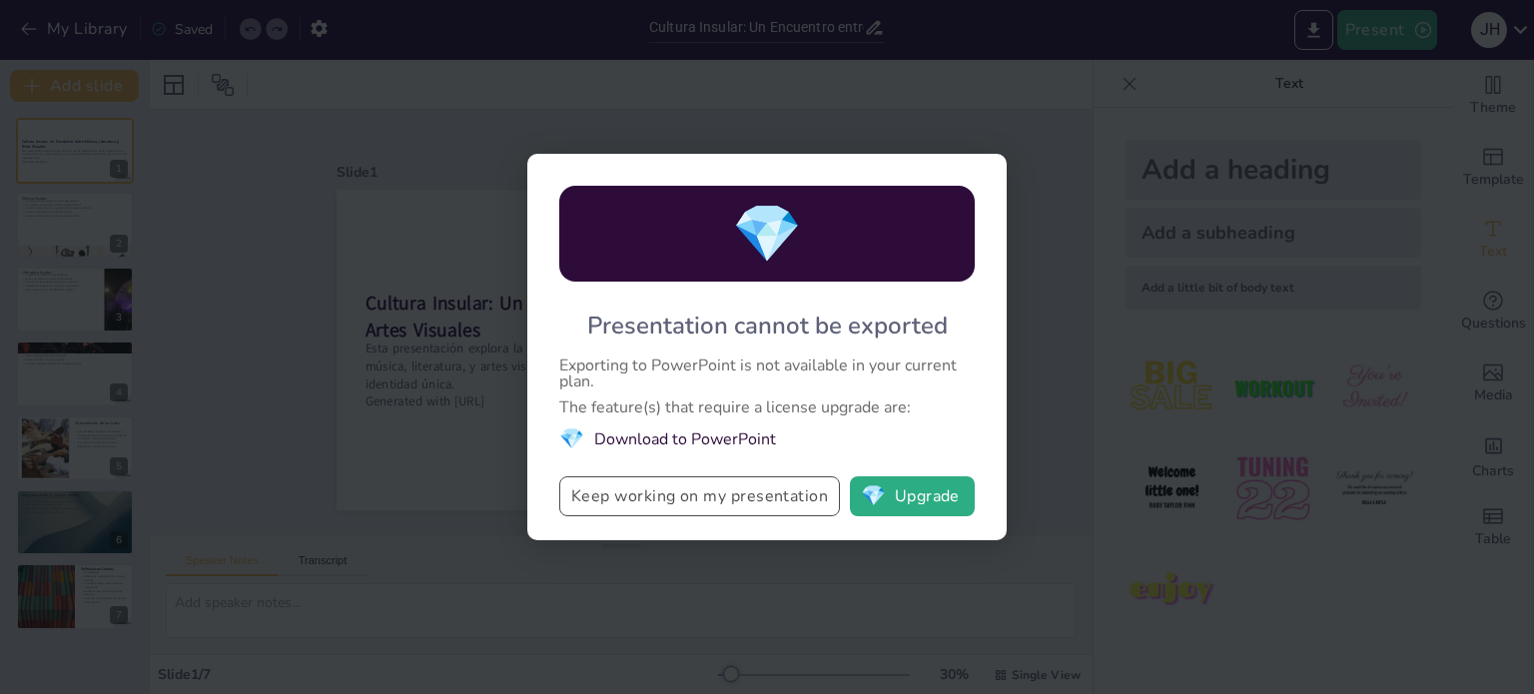
click at [735, 493] on button "Keep working on my presentation" at bounding box center [699, 496] width 281 height 40
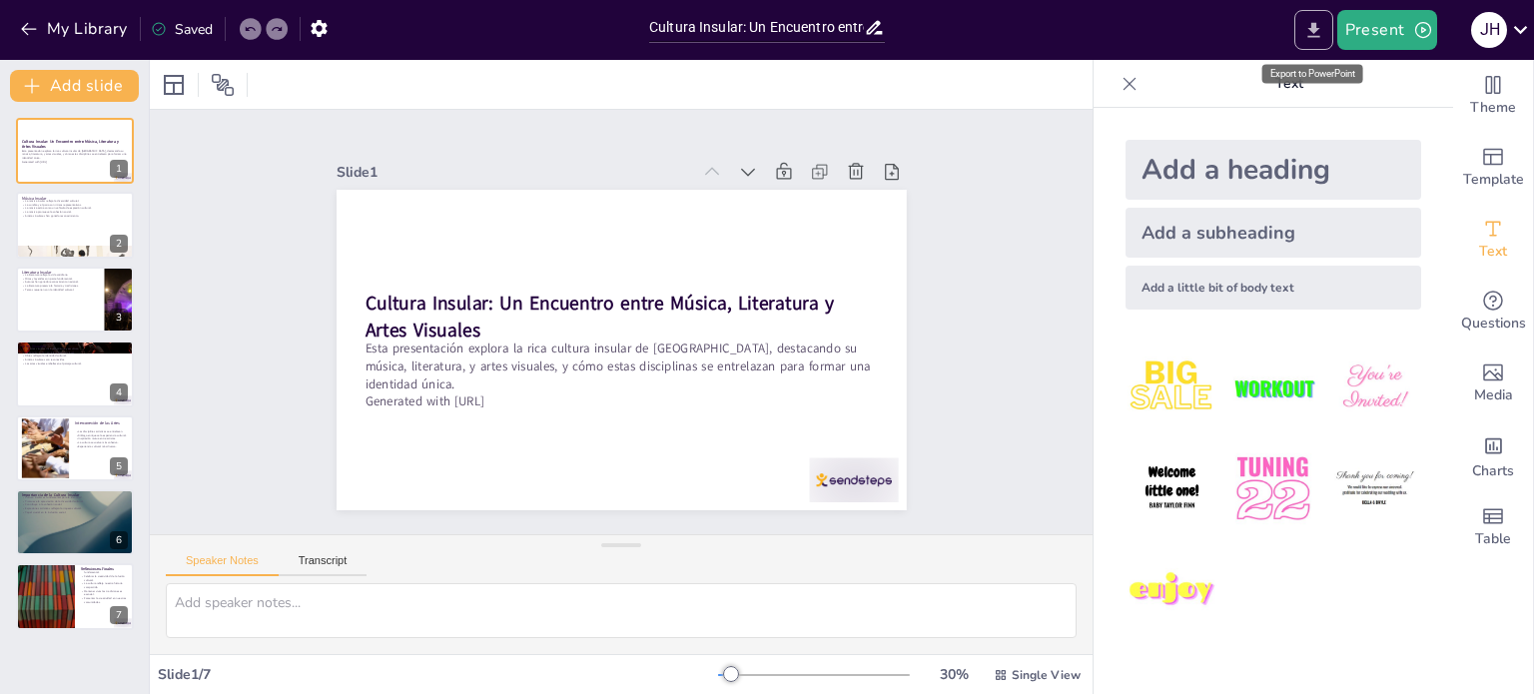
click at [1317, 25] on icon "Export to PowerPoint" at bounding box center [1313, 30] width 21 height 21
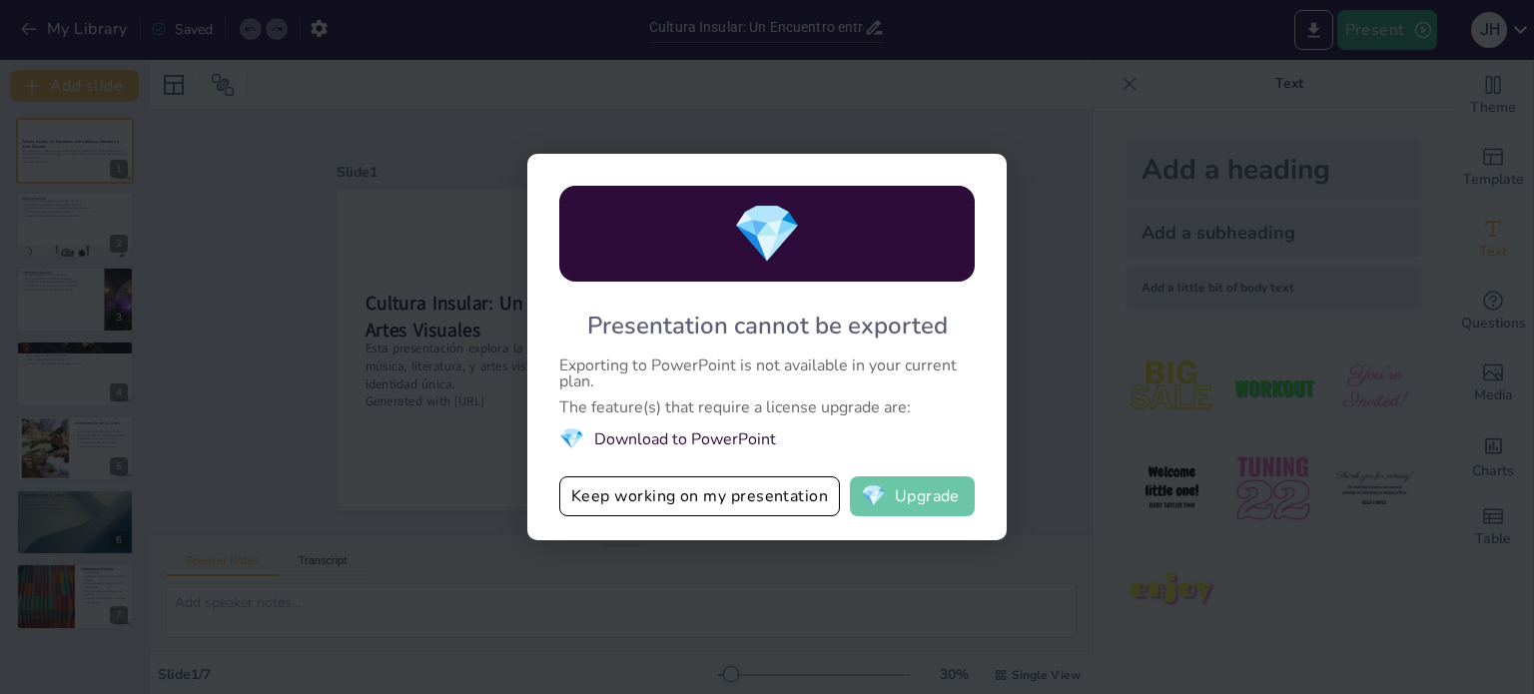
click at [886, 502] on span "💎" at bounding box center [873, 496] width 25 height 20
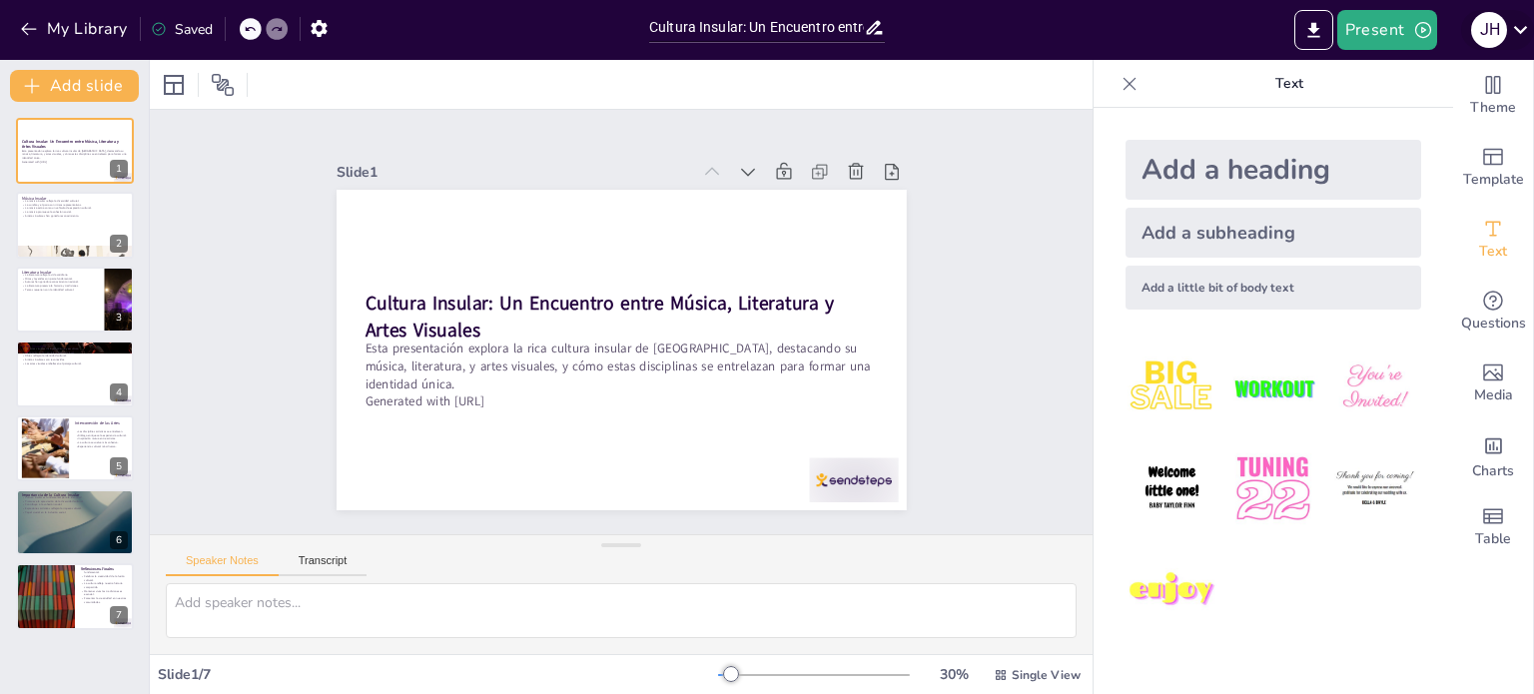
click at [1493, 31] on div "J H" at bounding box center [1489, 30] width 36 height 36
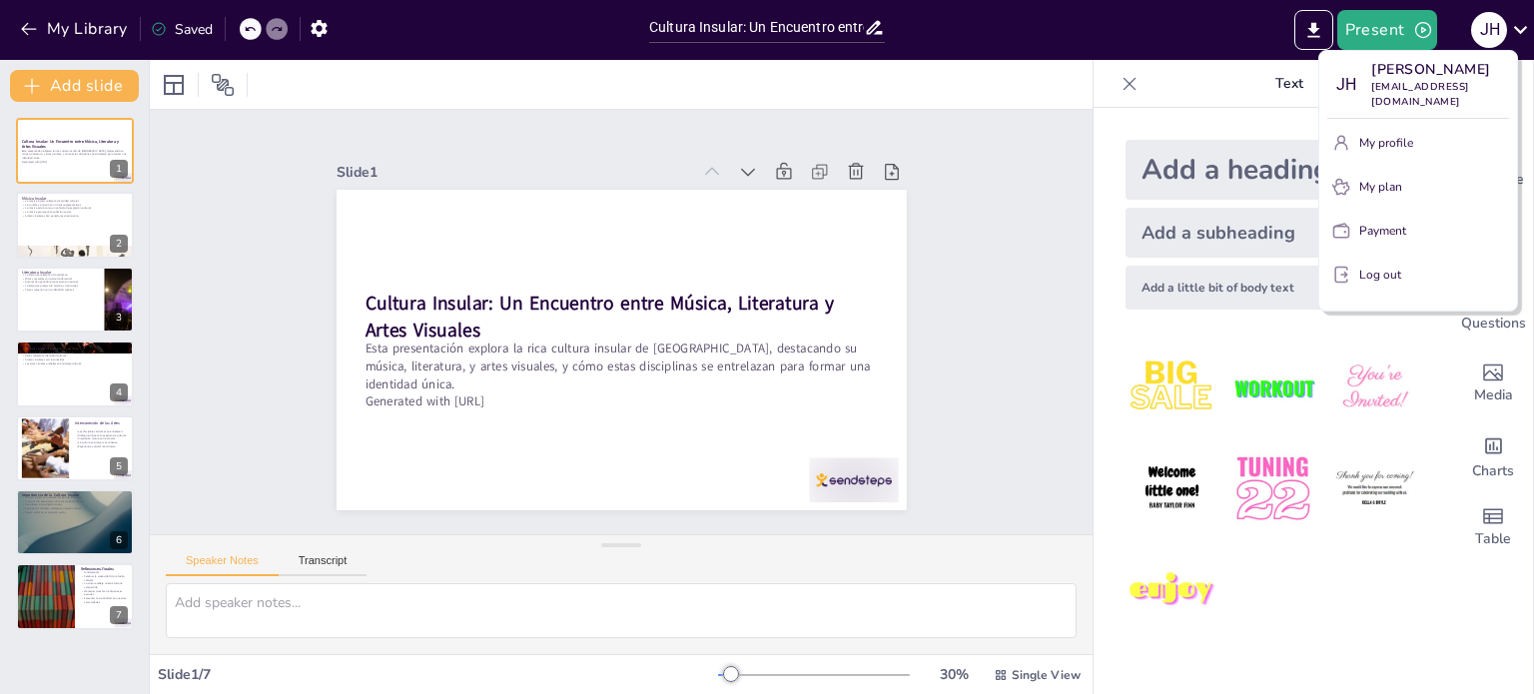
click at [1383, 284] on p "Log out" at bounding box center [1380, 275] width 42 height 18
